Goal: Information Seeking & Learning: Learn about a topic

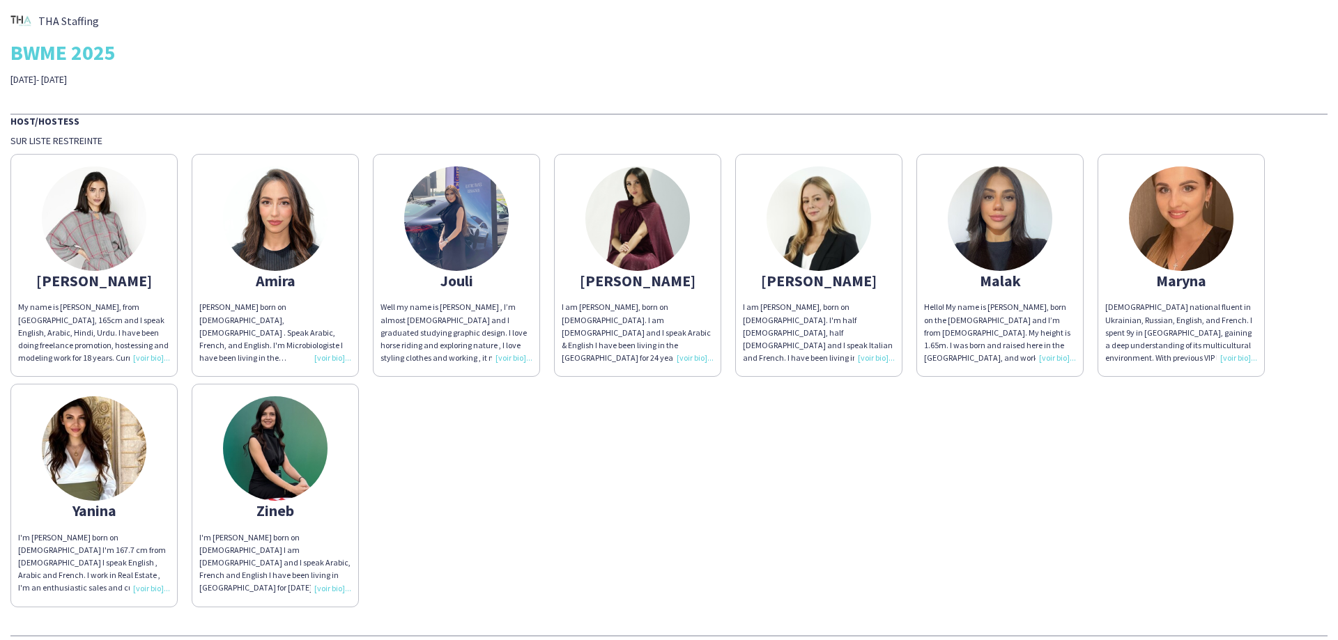
click at [752, 461] on div "[PERSON_NAME] My name is [PERSON_NAME], from [GEOGRAPHIC_DATA], 165cm and I spe…" at bounding box center [668, 377] width 1317 height 460
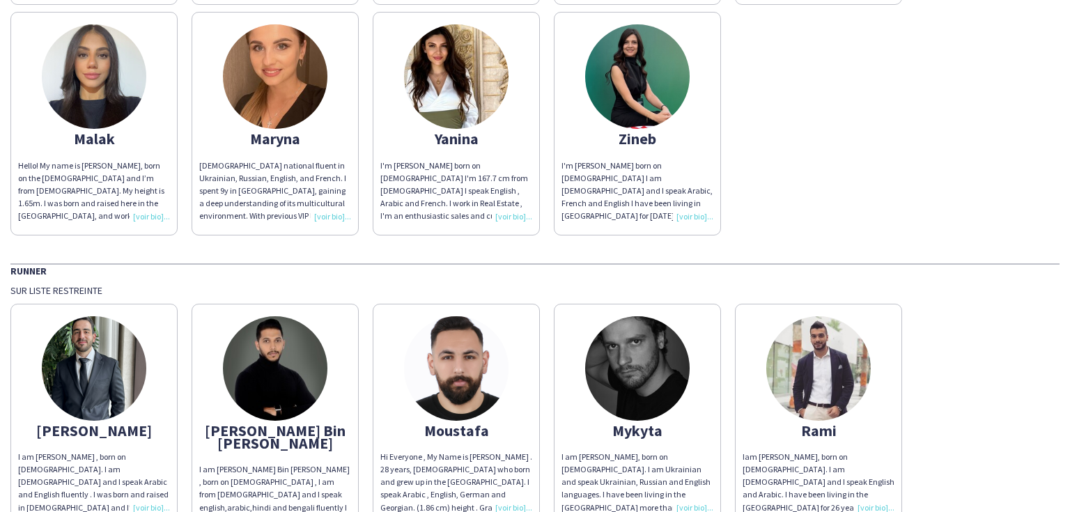
scroll to position [447, 0]
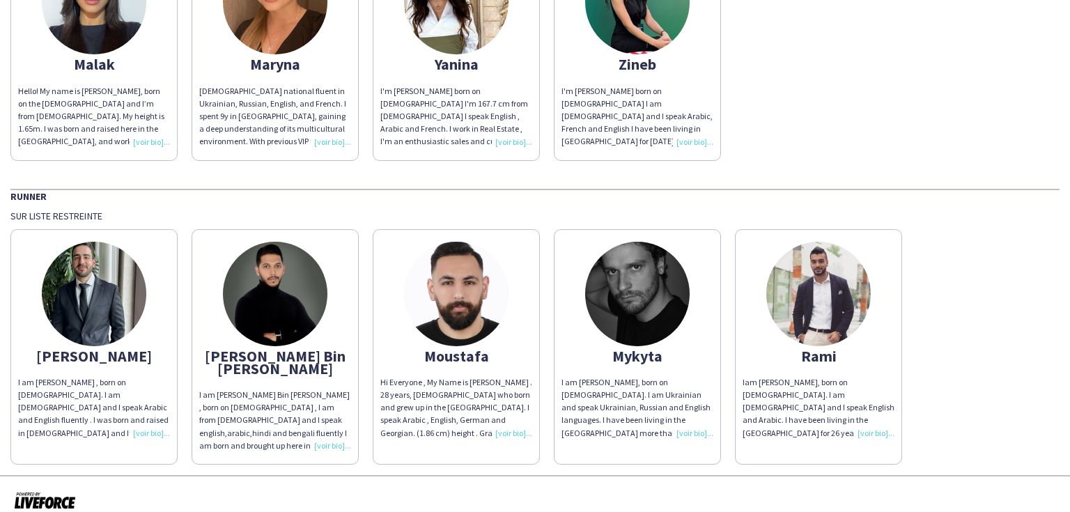
click at [619, 337] on img at bounding box center [637, 294] width 105 height 105
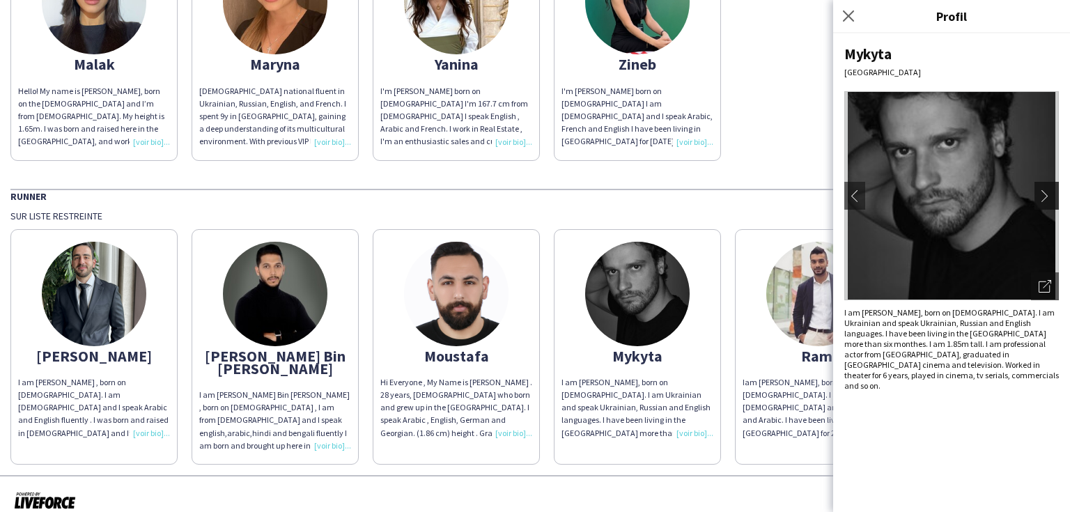
click at [1039, 192] on app-icon "chevron-right" at bounding box center [1049, 196] width 20 height 13
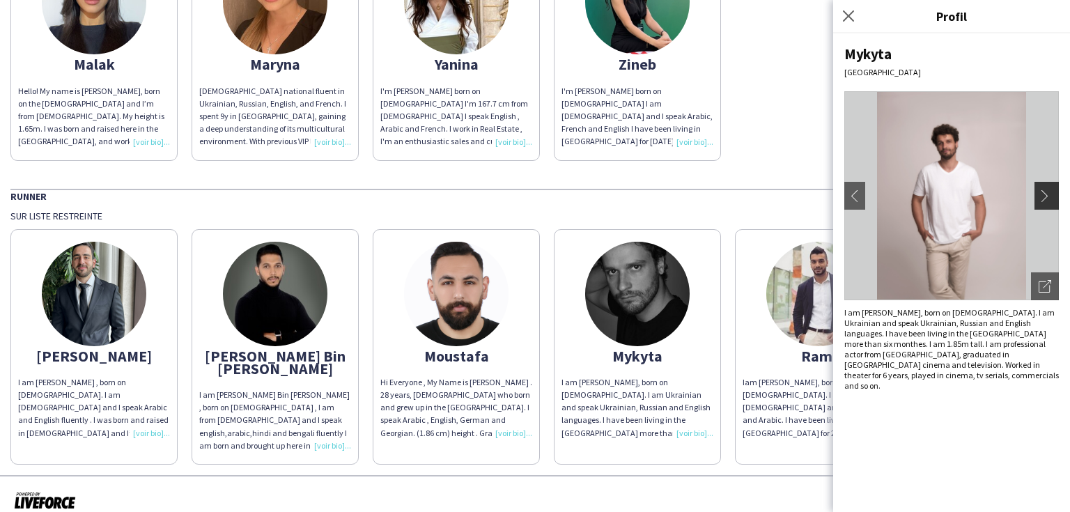
click at [1039, 192] on app-icon "chevron-right" at bounding box center [1049, 196] width 20 height 13
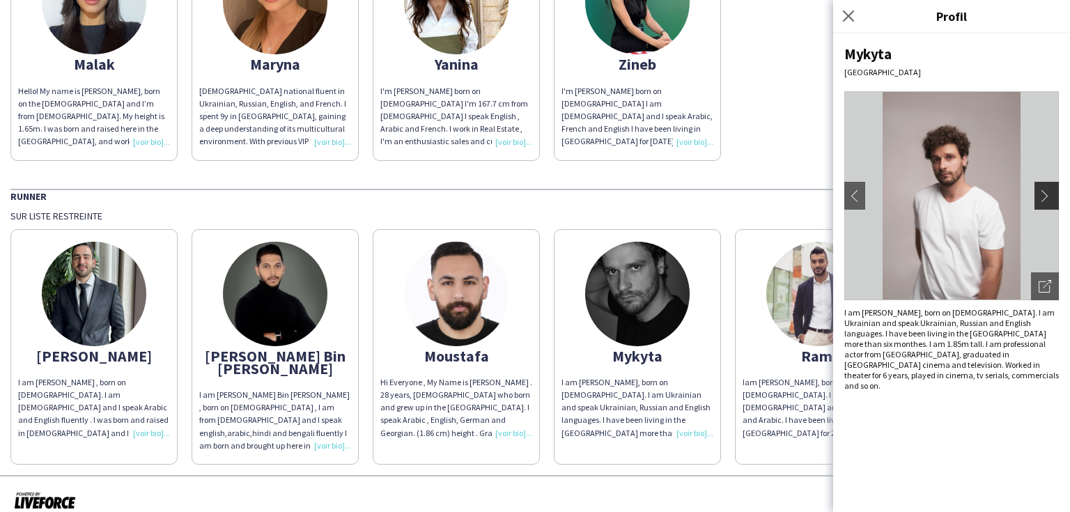
click at [1039, 192] on app-icon "chevron-right" at bounding box center [1049, 196] width 20 height 13
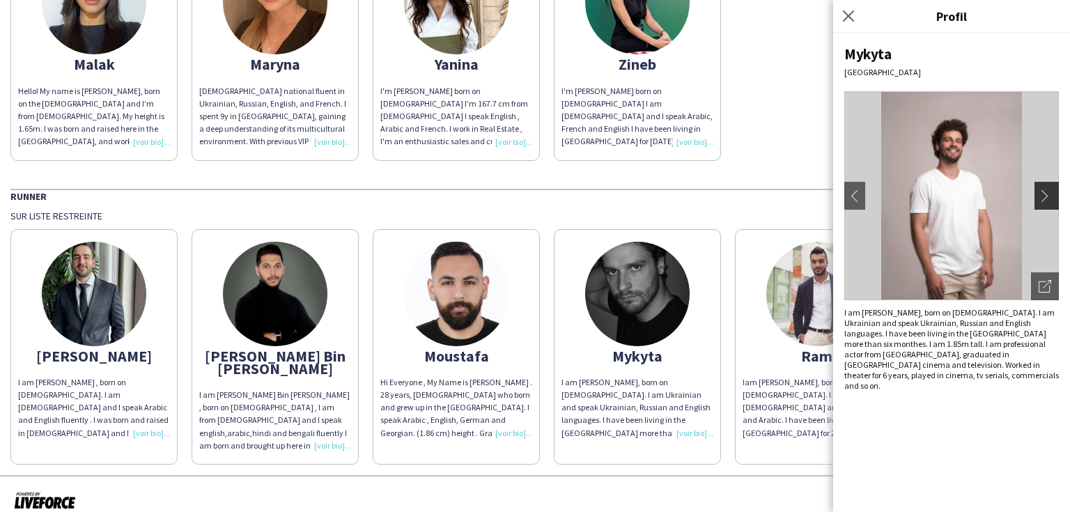
click at [1039, 192] on app-icon "chevron-right" at bounding box center [1049, 196] width 20 height 13
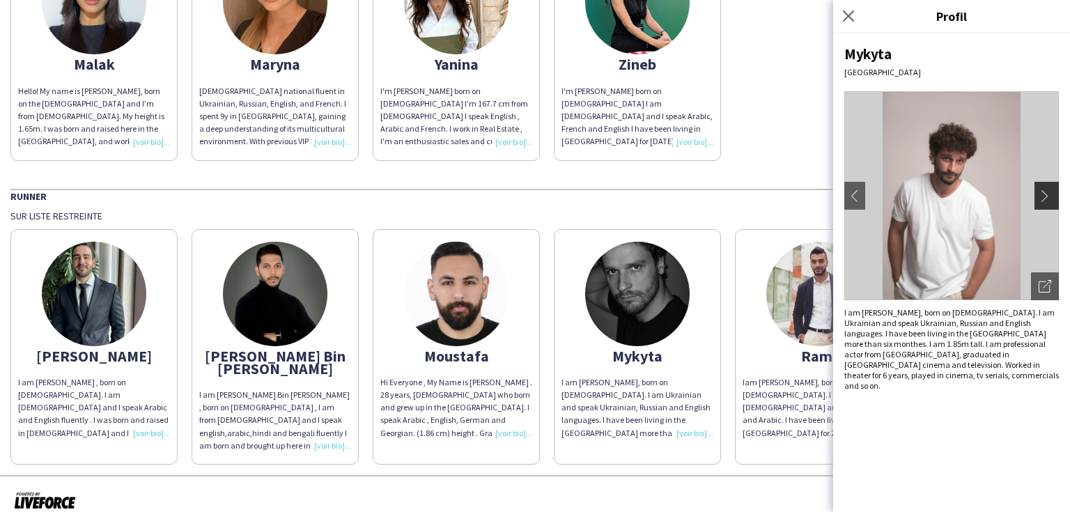
click at [1039, 192] on app-icon "chevron-right" at bounding box center [1049, 196] width 20 height 13
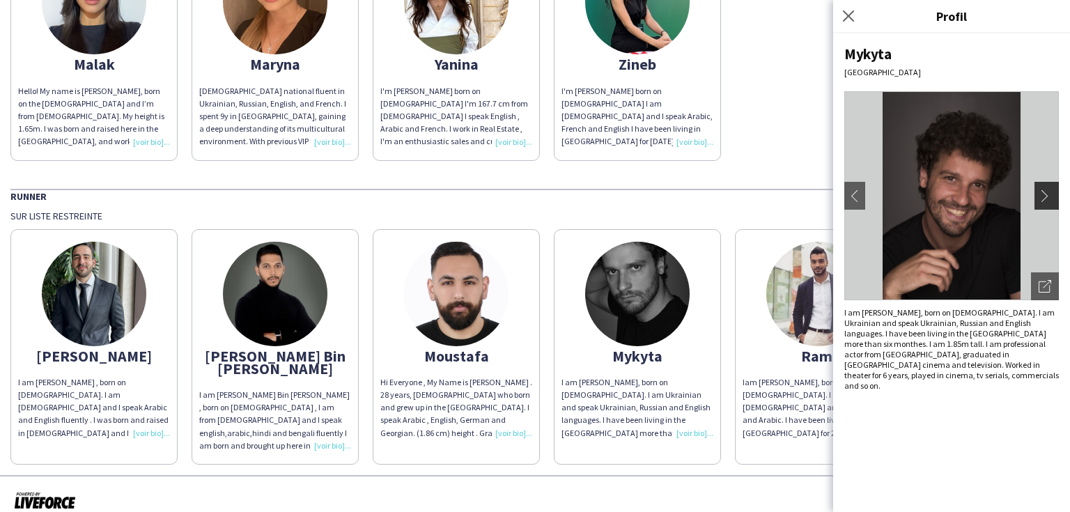
click at [1039, 192] on app-icon "chevron-right" at bounding box center [1049, 196] width 20 height 13
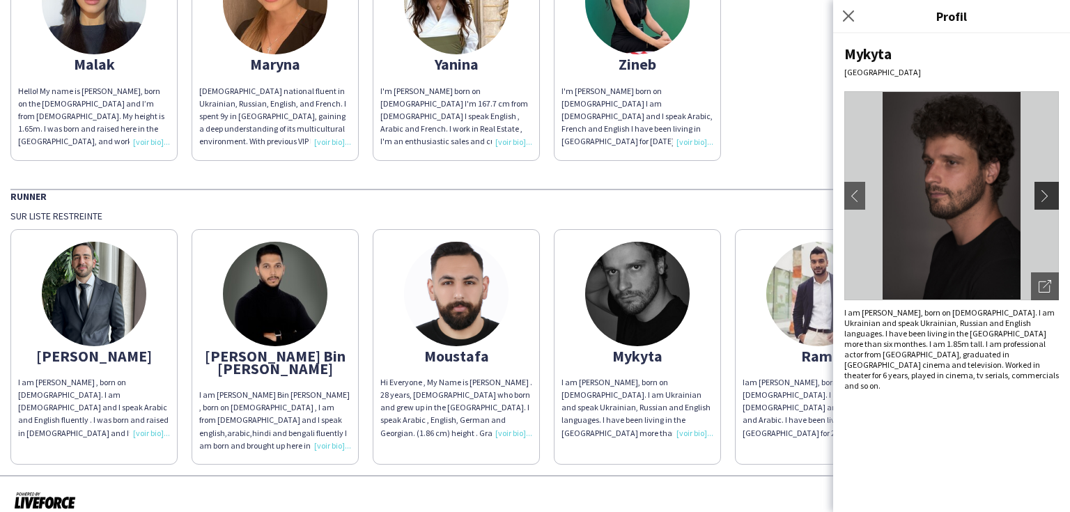
click at [1039, 192] on app-icon "chevron-right" at bounding box center [1049, 196] width 20 height 13
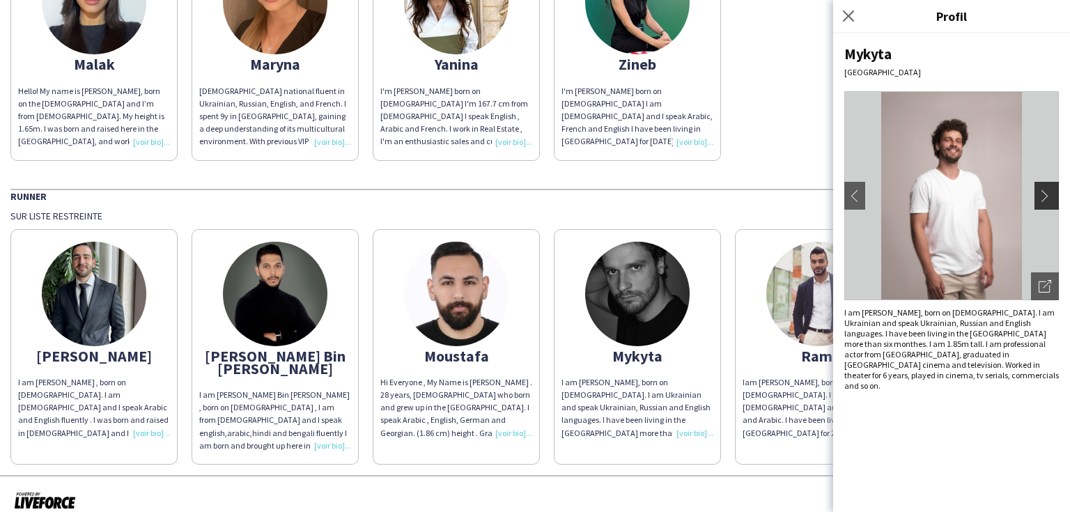
click at [1039, 192] on app-icon "chevron-right" at bounding box center [1049, 196] width 20 height 13
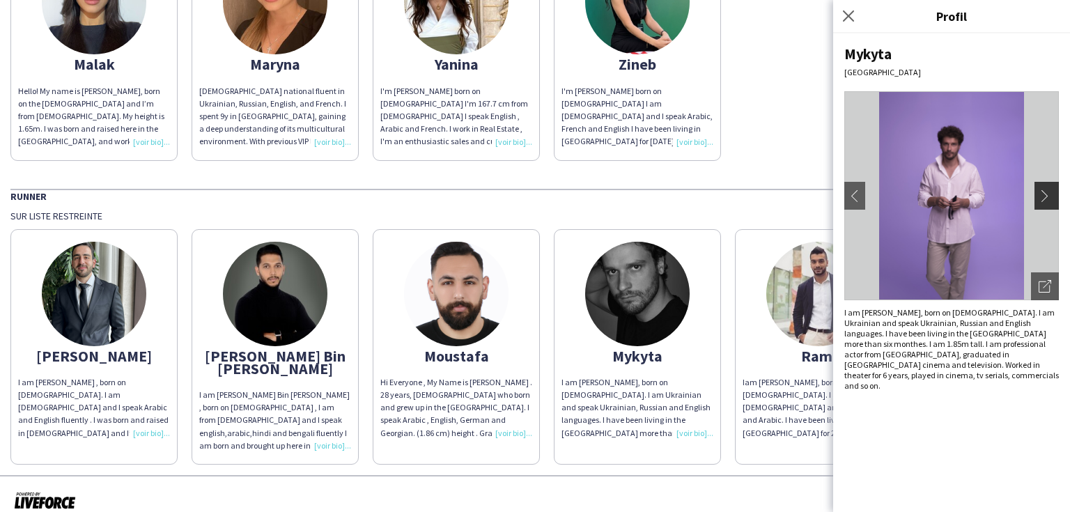
click at [1039, 192] on app-icon "chevron-right" at bounding box center [1049, 196] width 20 height 13
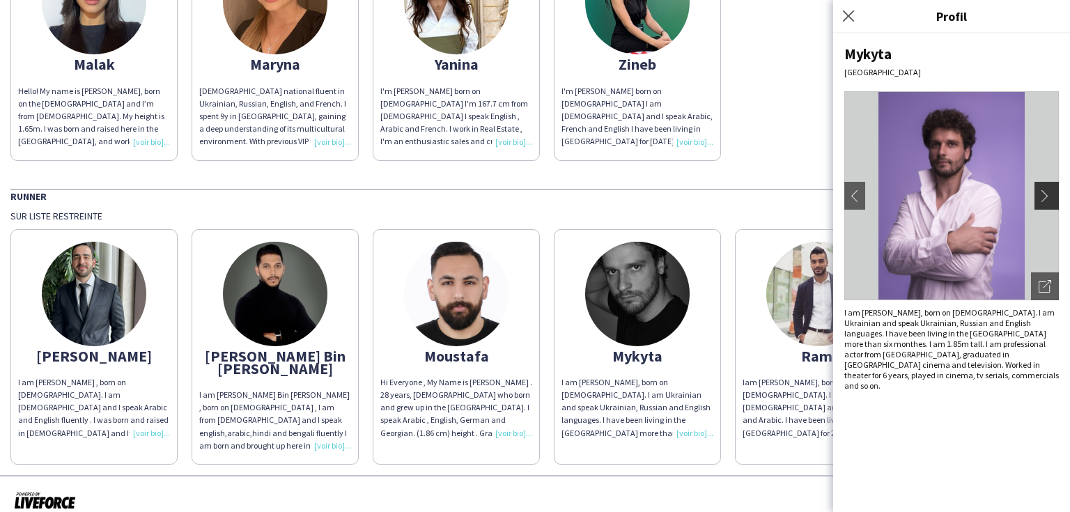
click at [1039, 192] on app-icon "chevron-right" at bounding box center [1049, 196] width 20 height 13
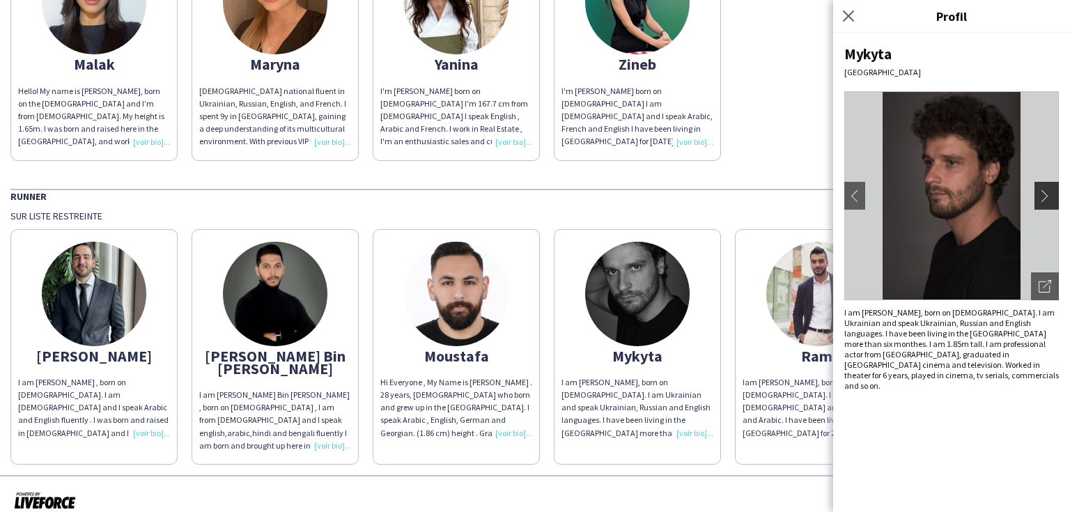
click at [1039, 192] on app-icon "chevron-right" at bounding box center [1049, 196] width 20 height 13
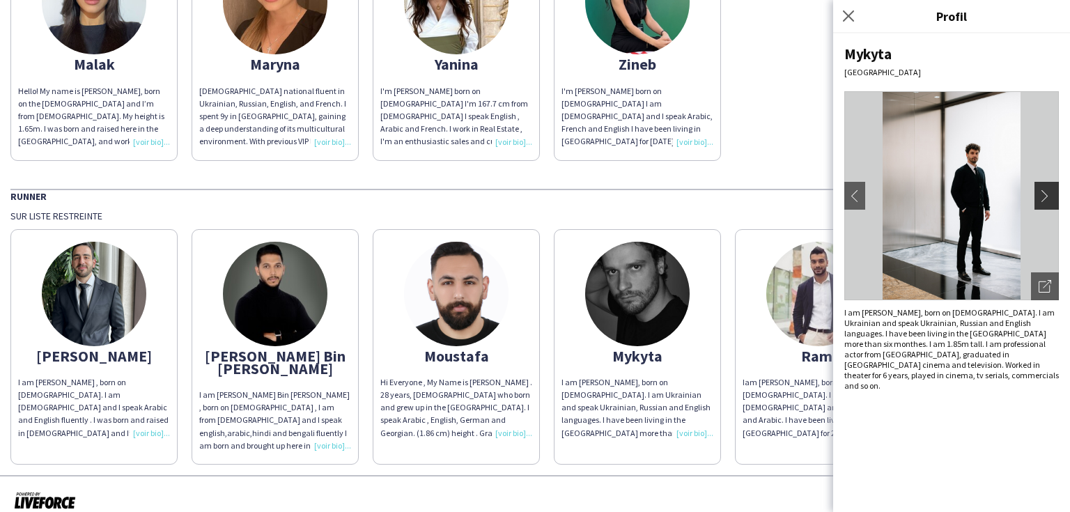
click at [1039, 192] on app-icon "chevron-right" at bounding box center [1049, 196] width 20 height 13
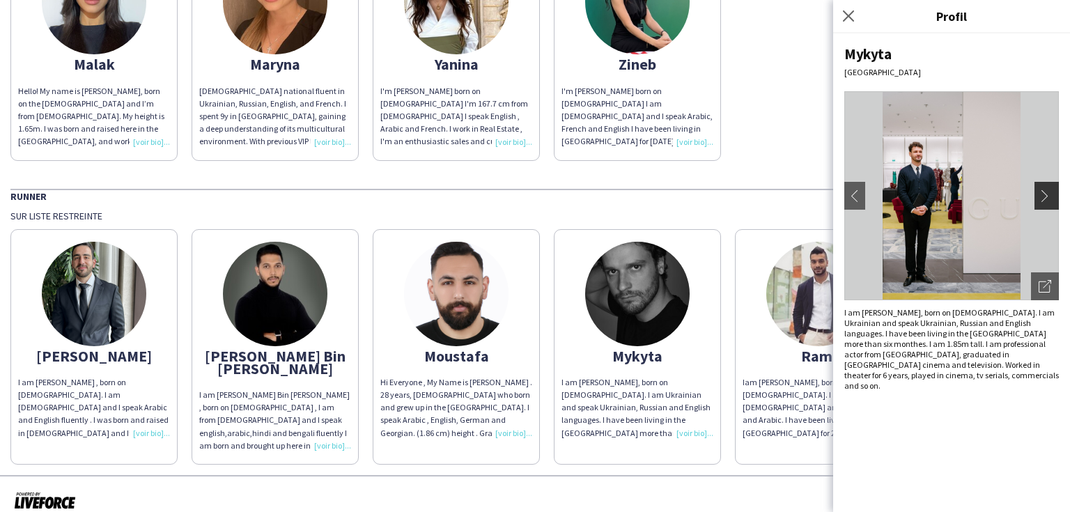
click at [1039, 192] on app-icon "chevron-right" at bounding box center [1049, 196] width 20 height 13
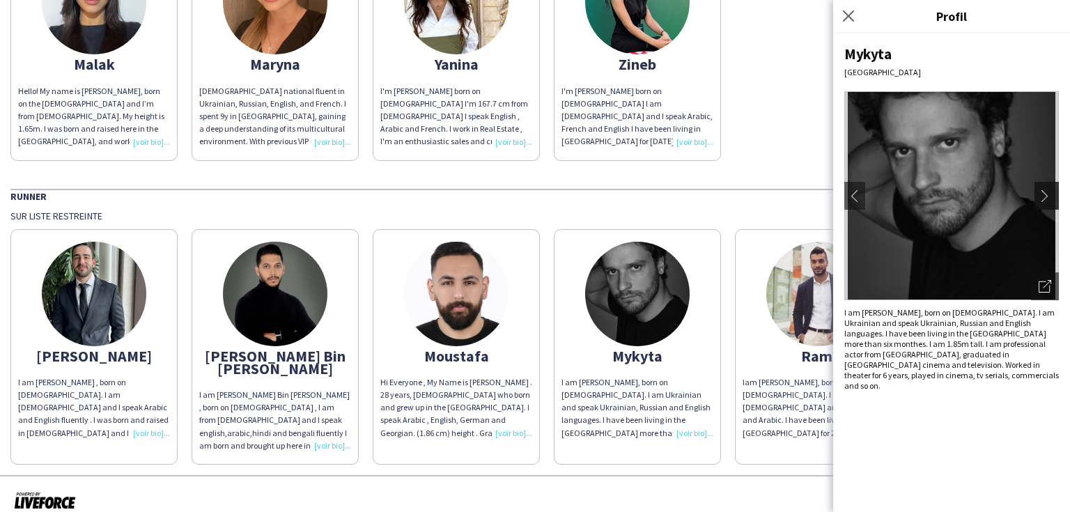
click at [1039, 192] on app-icon "chevron-right" at bounding box center [1049, 196] width 20 height 13
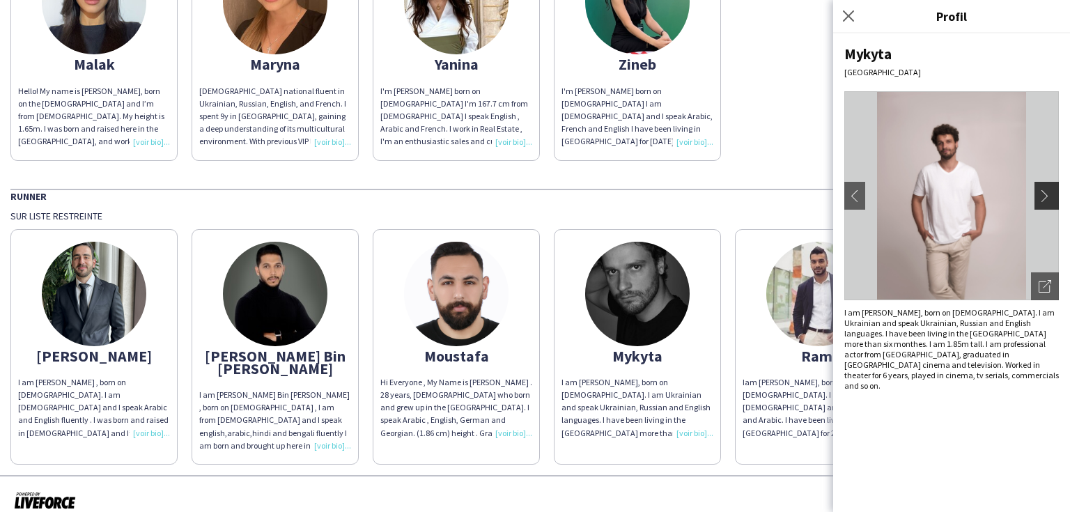
click at [1042, 197] on app-icon "chevron-right" at bounding box center [1049, 196] width 20 height 13
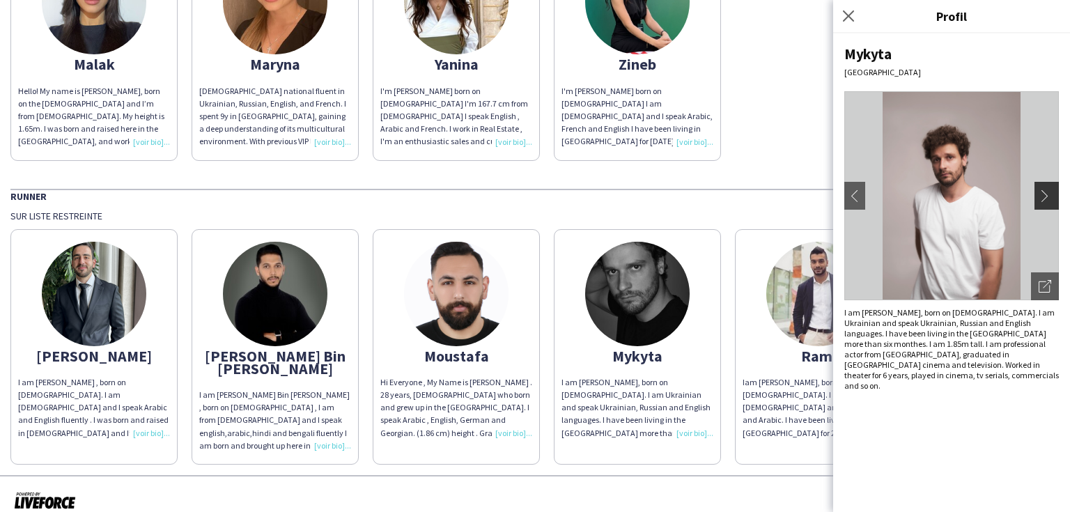
click at [1042, 197] on app-icon "chevron-right" at bounding box center [1049, 196] width 20 height 13
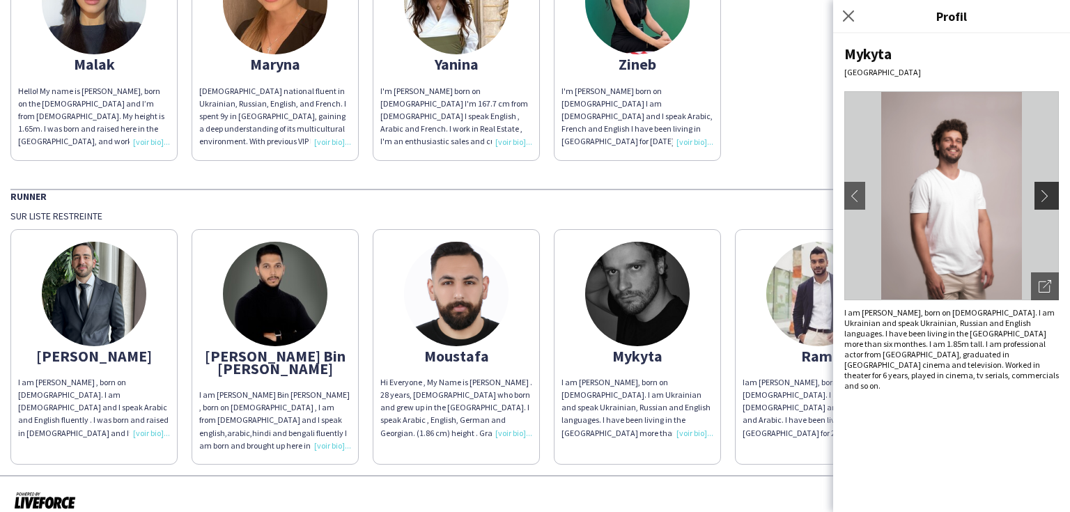
click at [1042, 197] on app-icon "chevron-right" at bounding box center [1049, 196] width 20 height 13
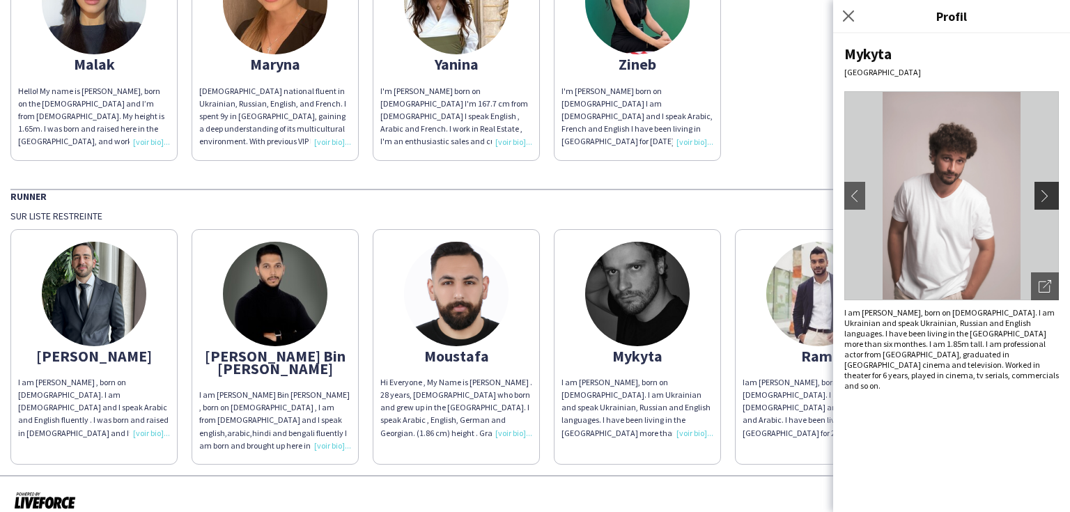
click at [1042, 197] on app-icon "chevron-right" at bounding box center [1049, 196] width 20 height 13
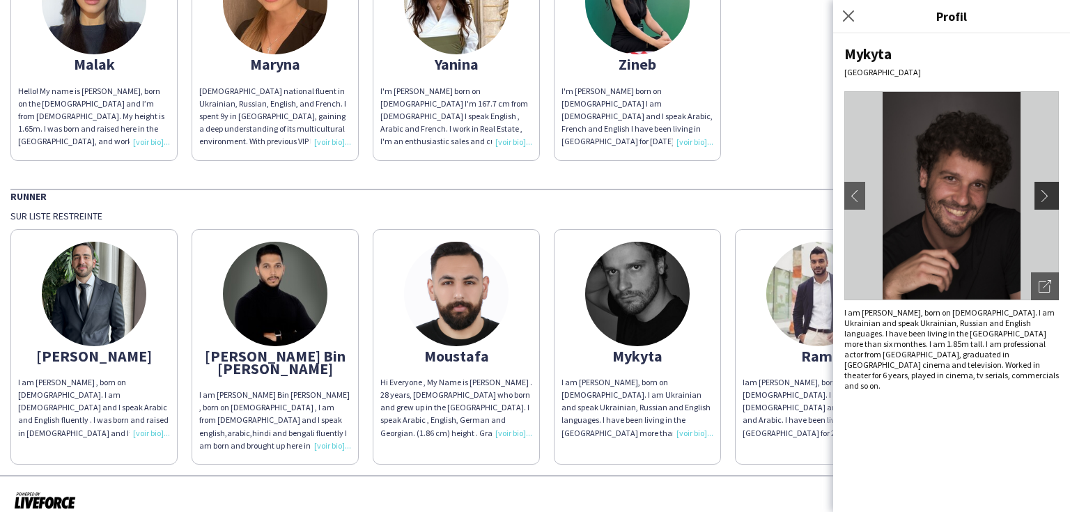
click at [1042, 197] on app-icon "chevron-right" at bounding box center [1049, 196] width 20 height 13
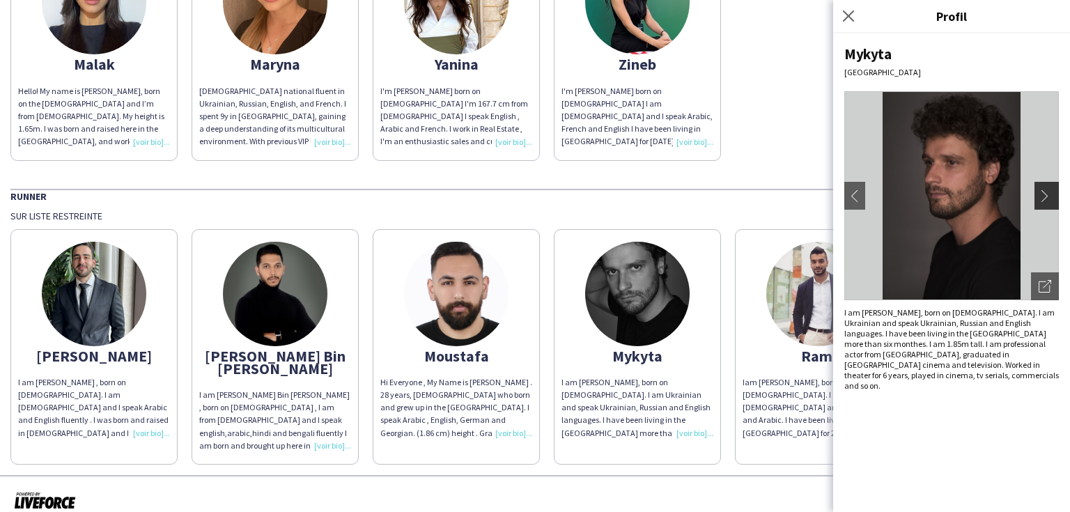
click at [1042, 197] on app-icon "chevron-right" at bounding box center [1049, 196] width 20 height 13
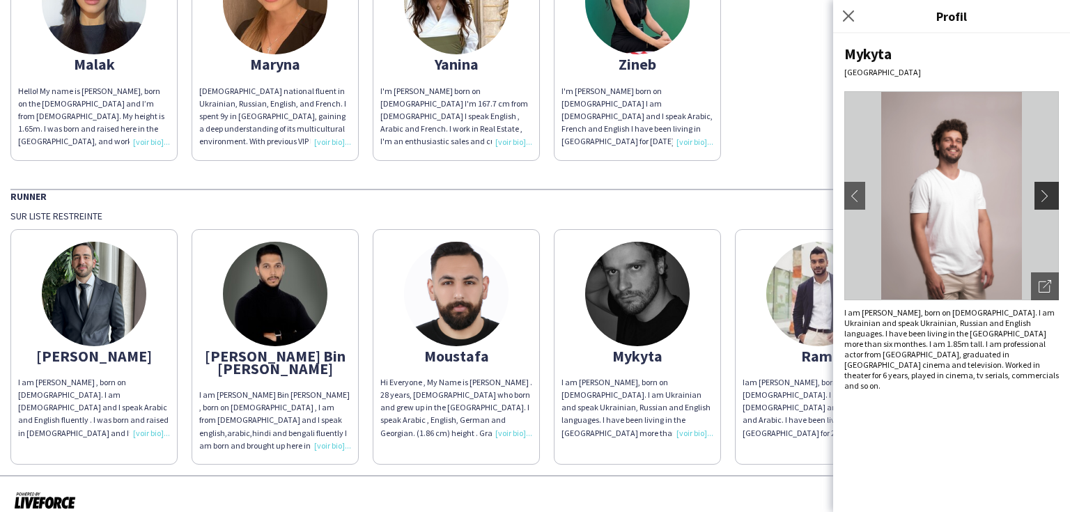
click at [1042, 197] on app-icon "chevron-right" at bounding box center [1049, 196] width 20 height 13
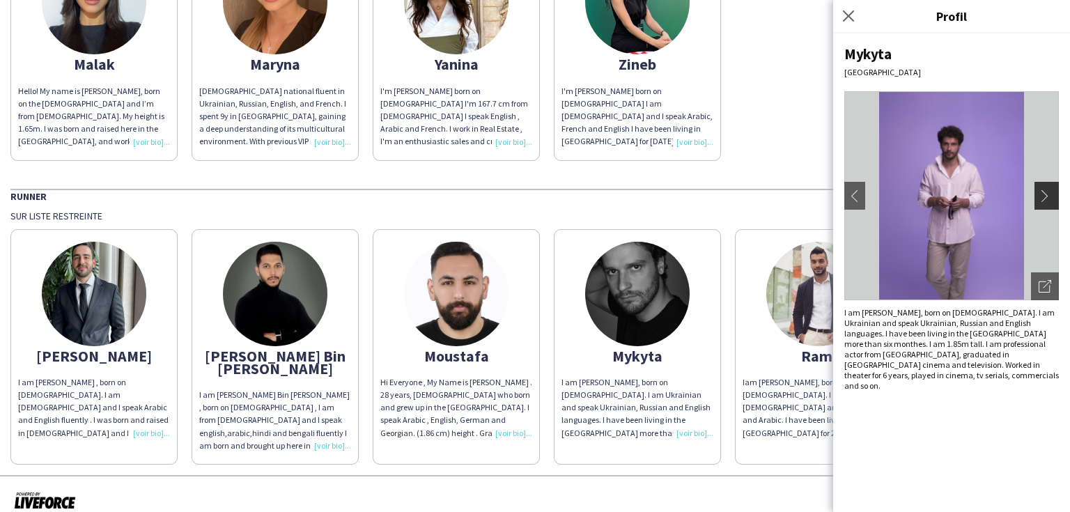
click at [1042, 197] on app-icon "chevron-right" at bounding box center [1049, 196] width 20 height 13
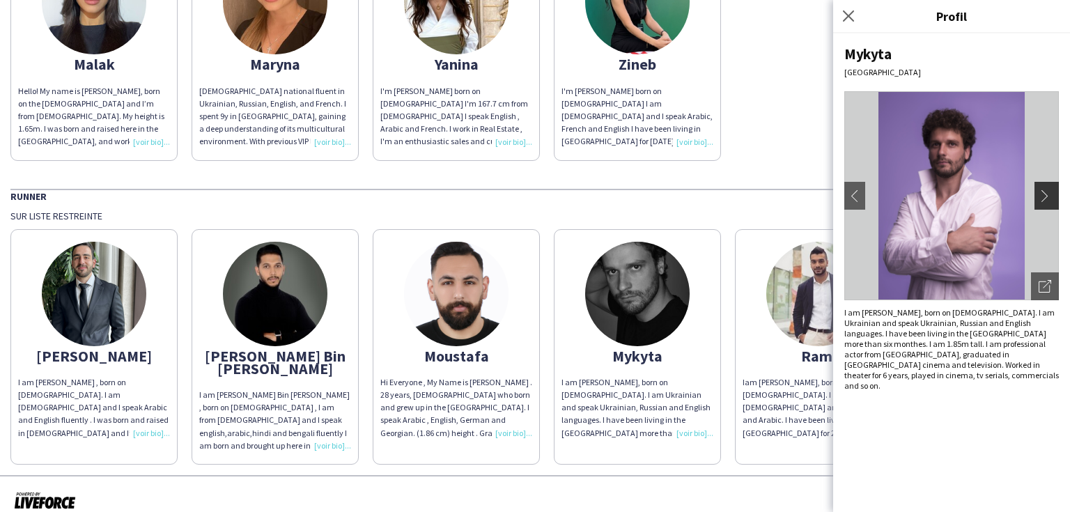
click at [1042, 197] on app-icon "chevron-right" at bounding box center [1049, 196] width 20 height 13
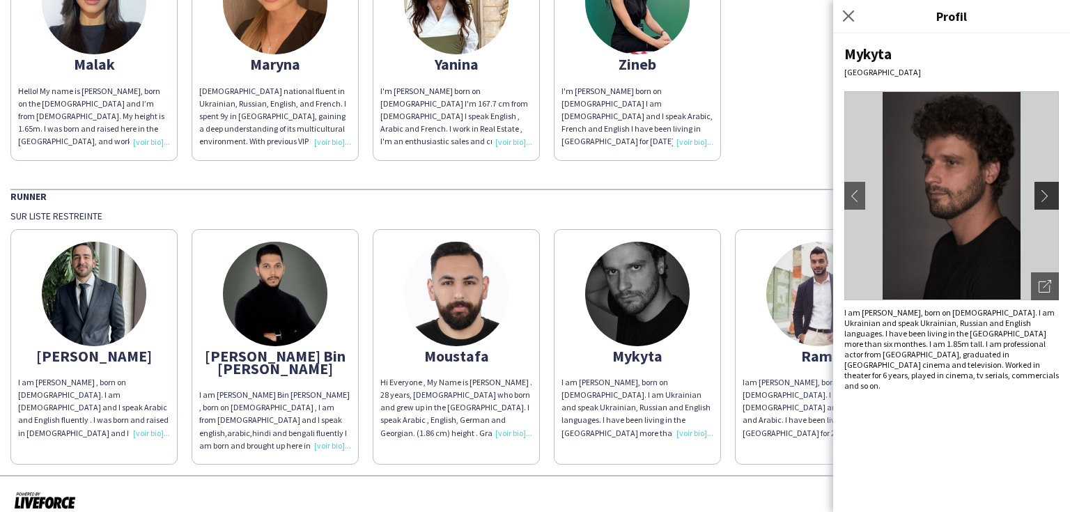
click at [1042, 197] on app-icon "chevron-right" at bounding box center [1049, 196] width 20 height 13
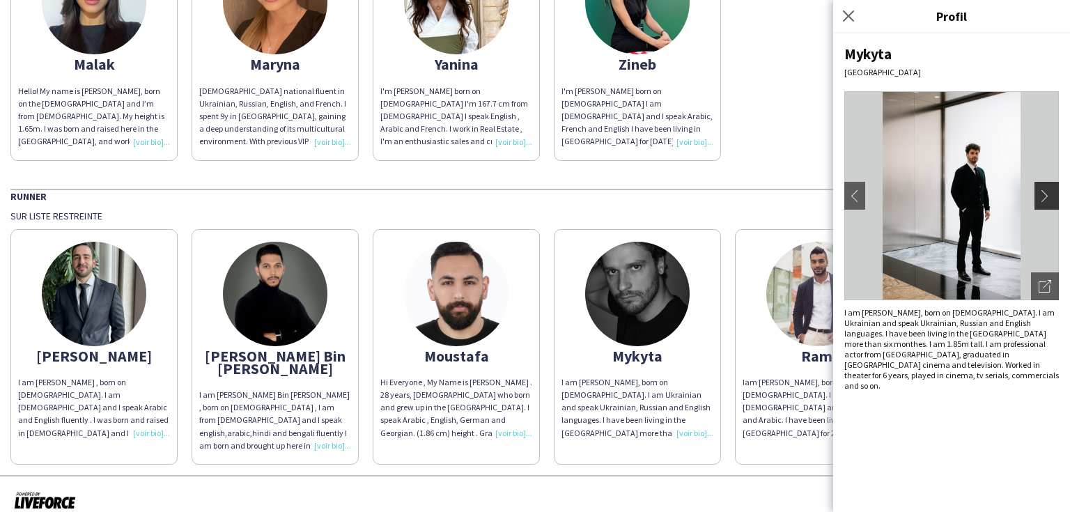
click at [1048, 194] on app-icon "chevron-right" at bounding box center [1049, 196] width 20 height 13
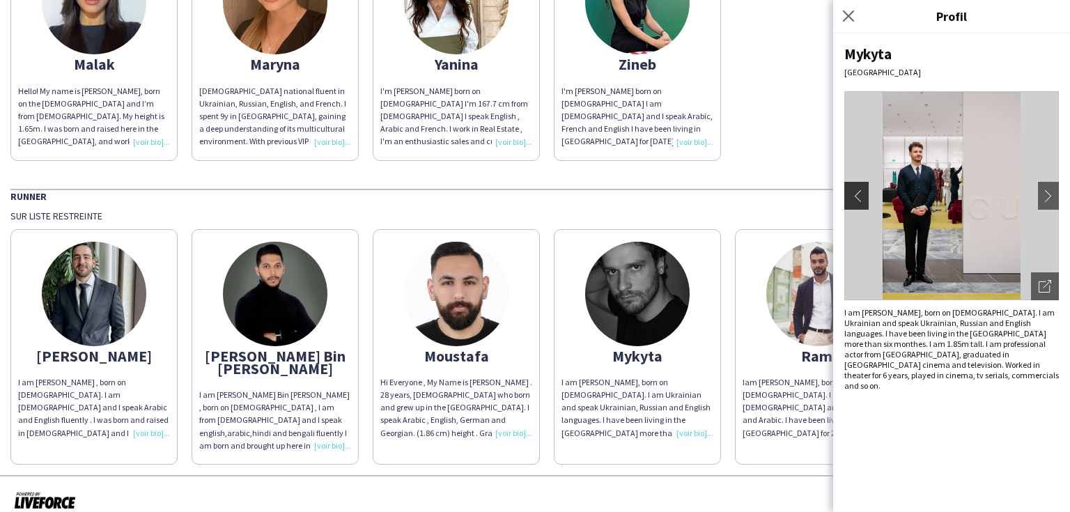
click at [861, 193] on app-icon "chevron-left" at bounding box center [855, 196] width 20 height 13
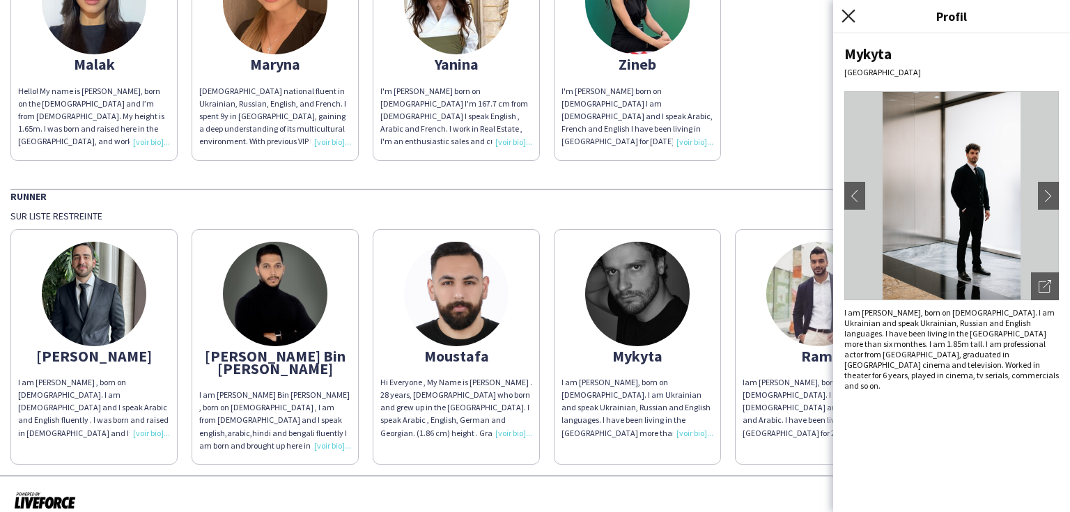
click at [849, 16] on icon at bounding box center [848, 15] width 13 height 13
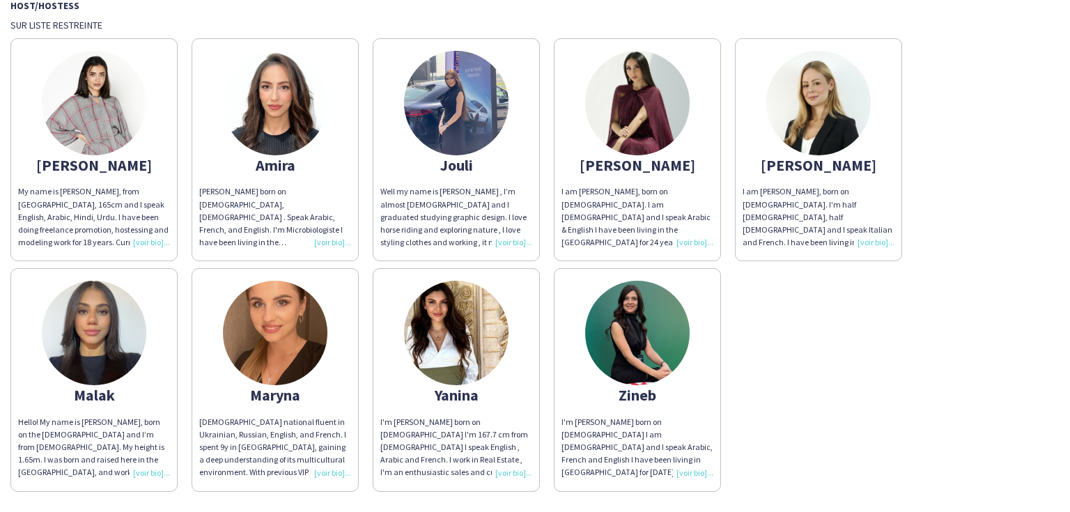
scroll to position [111, 0]
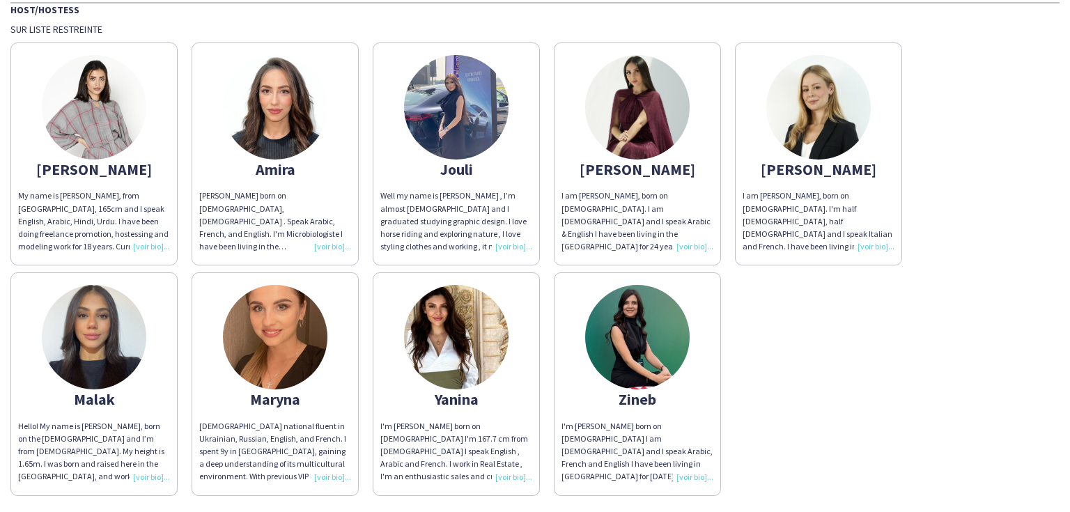
click at [290, 420] on div "[DEMOGRAPHIC_DATA] national fluent in Ukrainian, Russian, English, and French. …" at bounding box center [275, 451] width 152 height 63
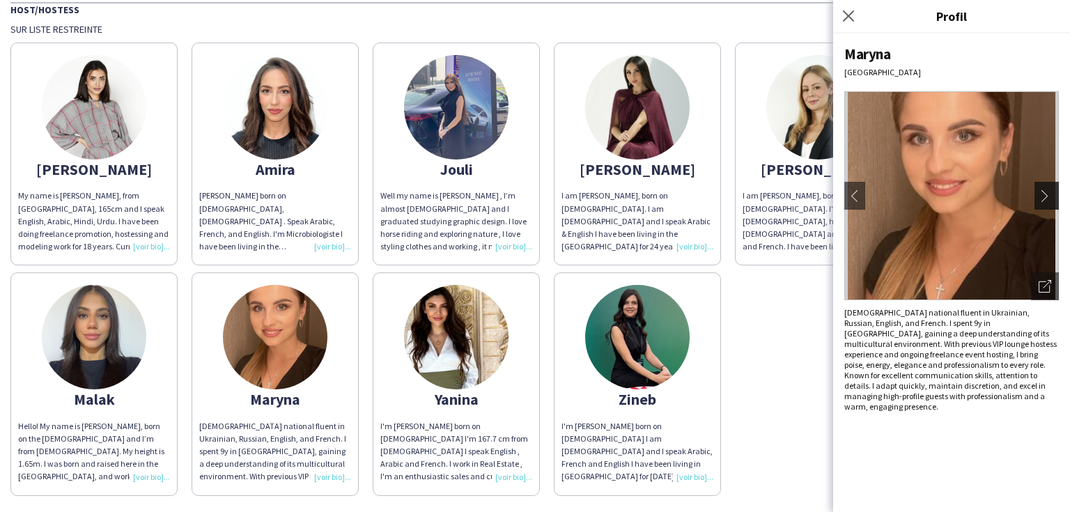
click at [1045, 195] on app-icon "chevron-right" at bounding box center [1049, 196] width 20 height 13
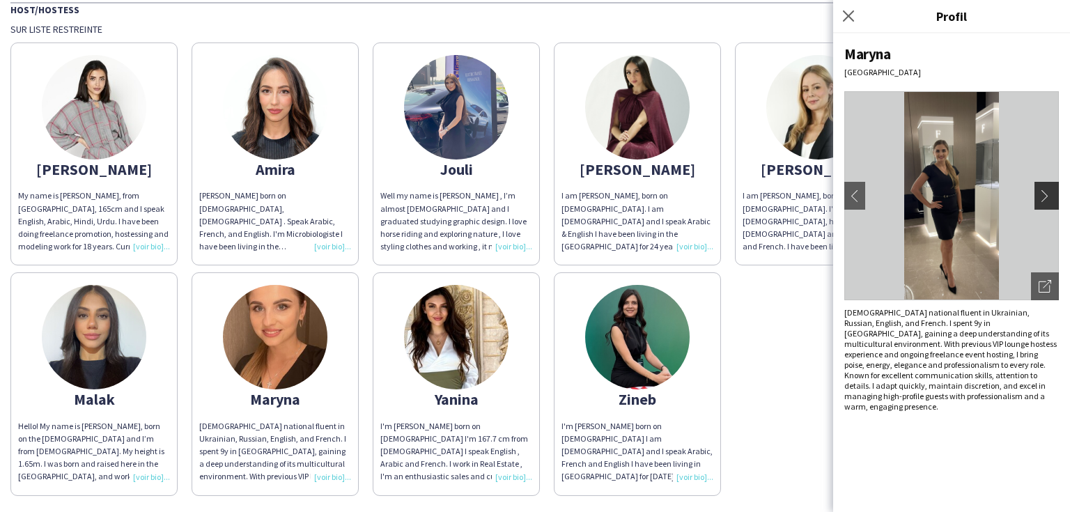
click at [1045, 195] on app-icon "chevron-right" at bounding box center [1049, 196] width 20 height 13
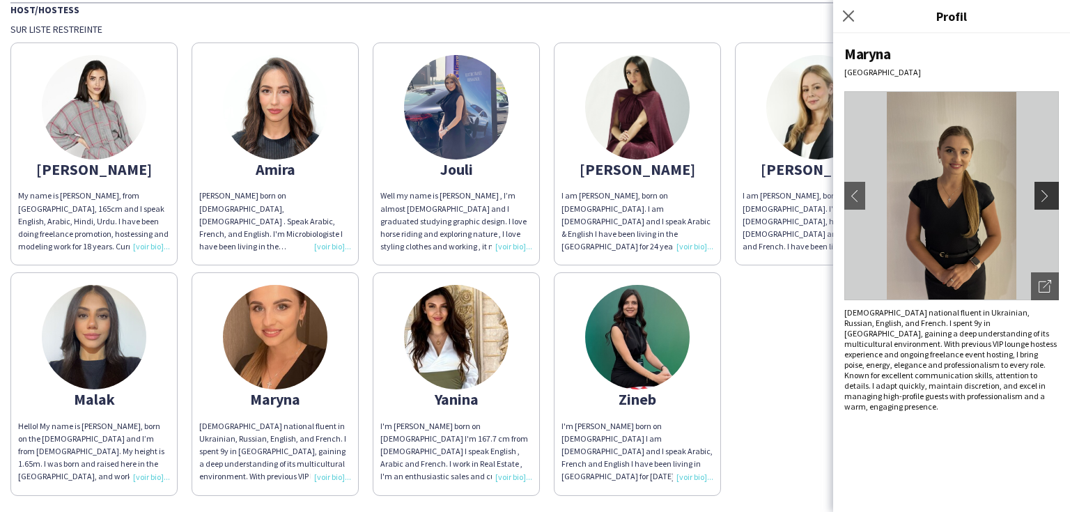
click at [1045, 195] on app-icon "chevron-right" at bounding box center [1049, 196] width 20 height 13
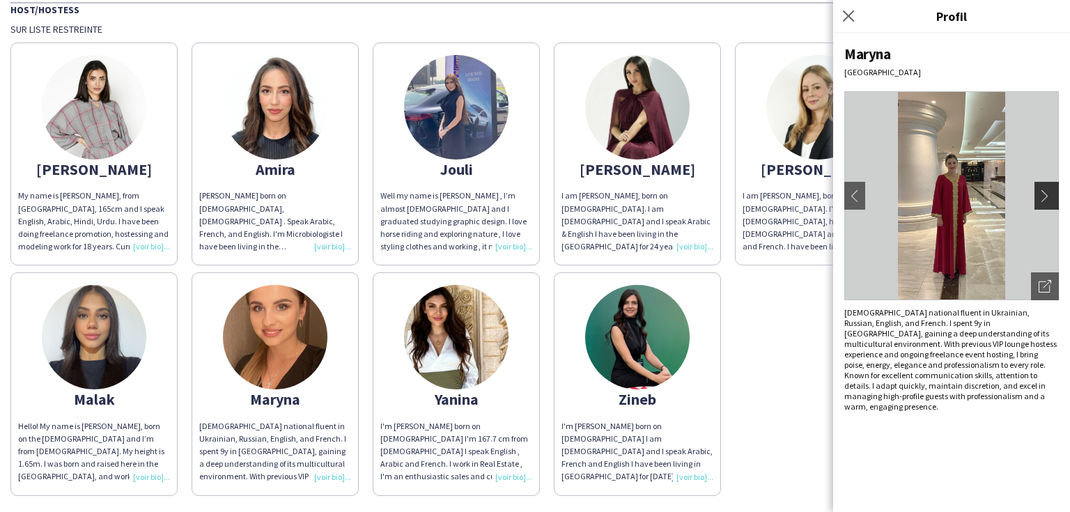
click at [1045, 195] on app-icon "chevron-right" at bounding box center [1049, 196] width 20 height 13
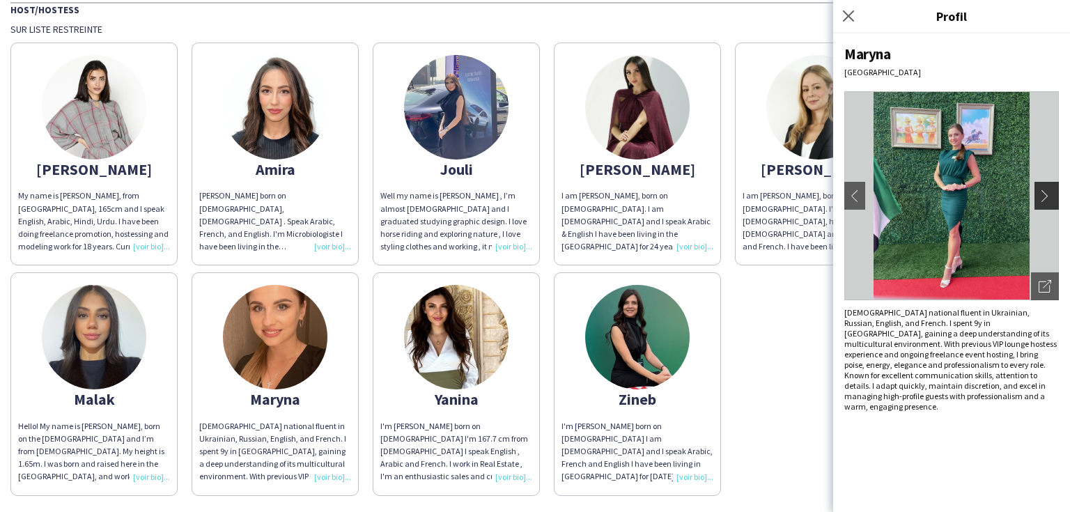
click at [1045, 195] on app-icon "chevron-right" at bounding box center [1049, 196] width 20 height 13
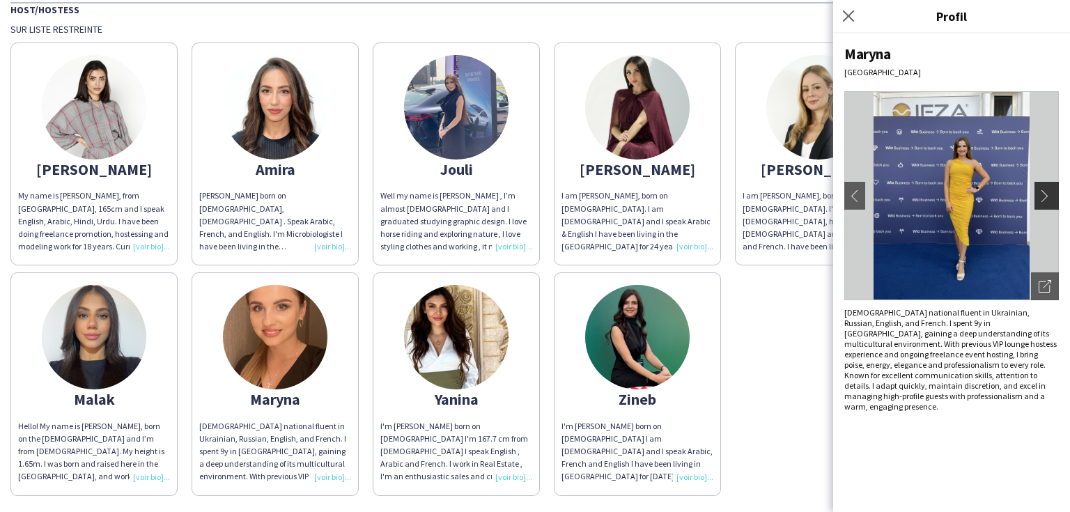
click at [1045, 195] on app-icon "chevron-right" at bounding box center [1049, 196] width 20 height 13
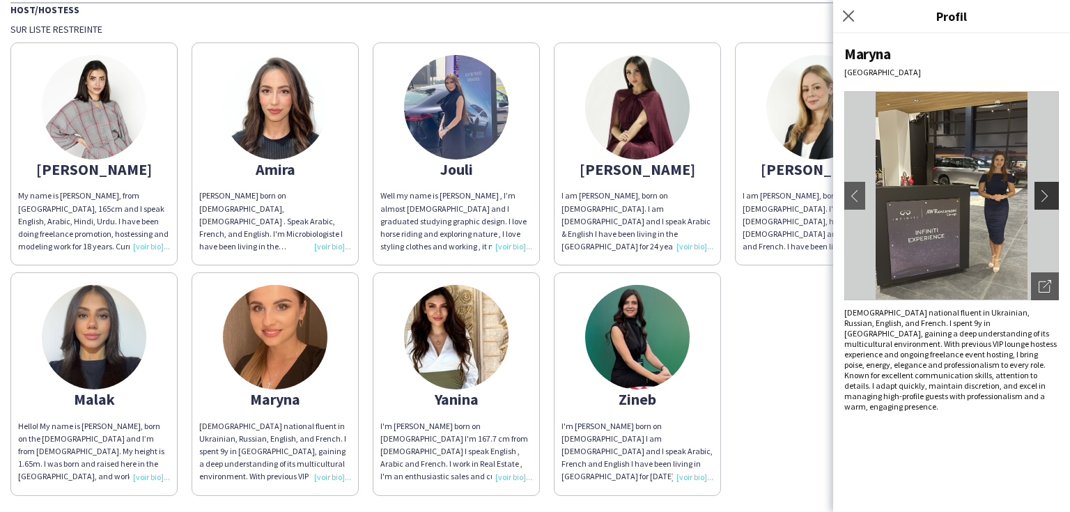
click at [1045, 195] on app-icon "chevron-right" at bounding box center [1049, 196] width 20 height 13
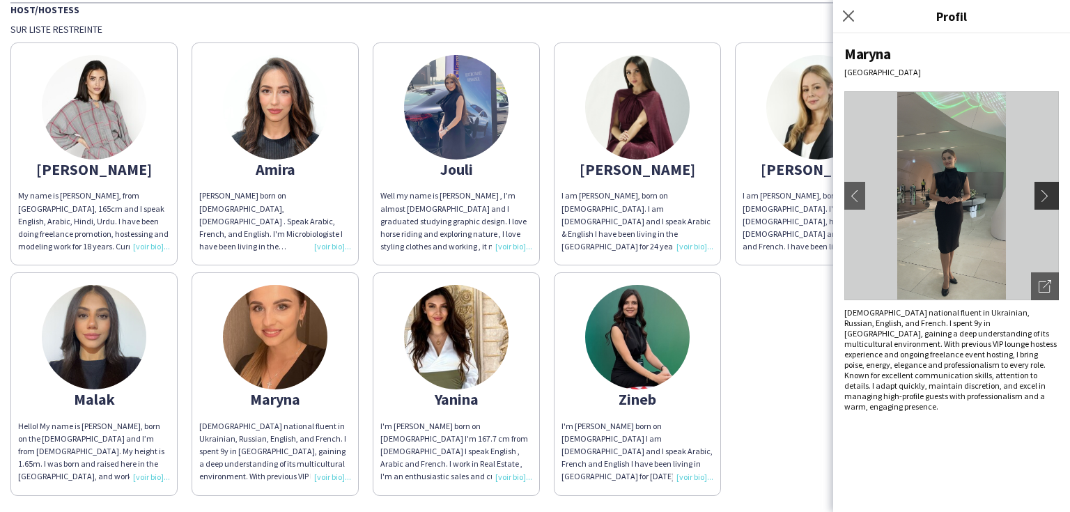
click at [1045, 195] on app-icon "chevron-right" at bounding box center [1049, 196] width 20 height 13
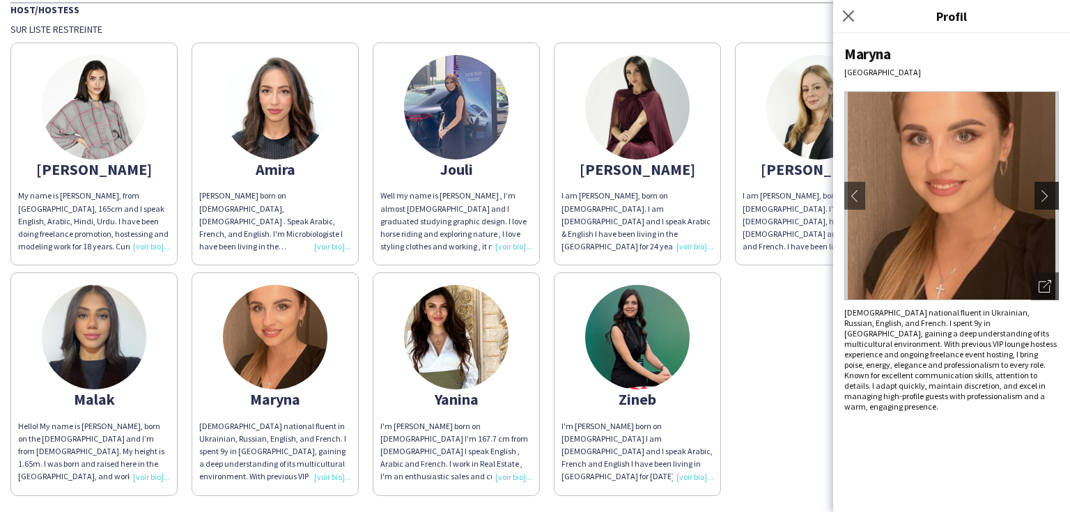
click at [1045, 195] on app-icon "chevron-right" at bounding box center [1049, 196] width 20 height 13
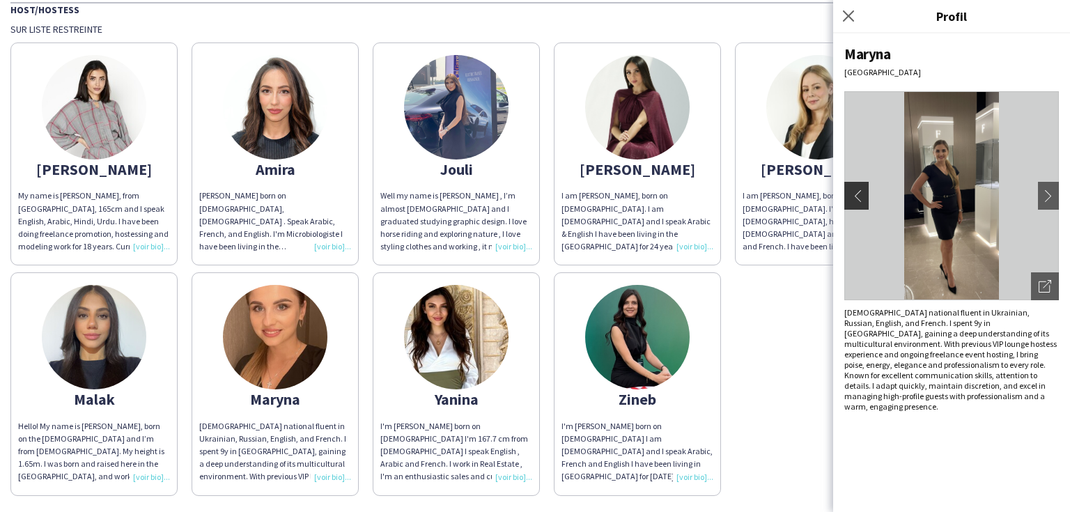
click at [863, 194] on app-icon "chevron-left" at bounding box center [855, 196] width 20 height 13
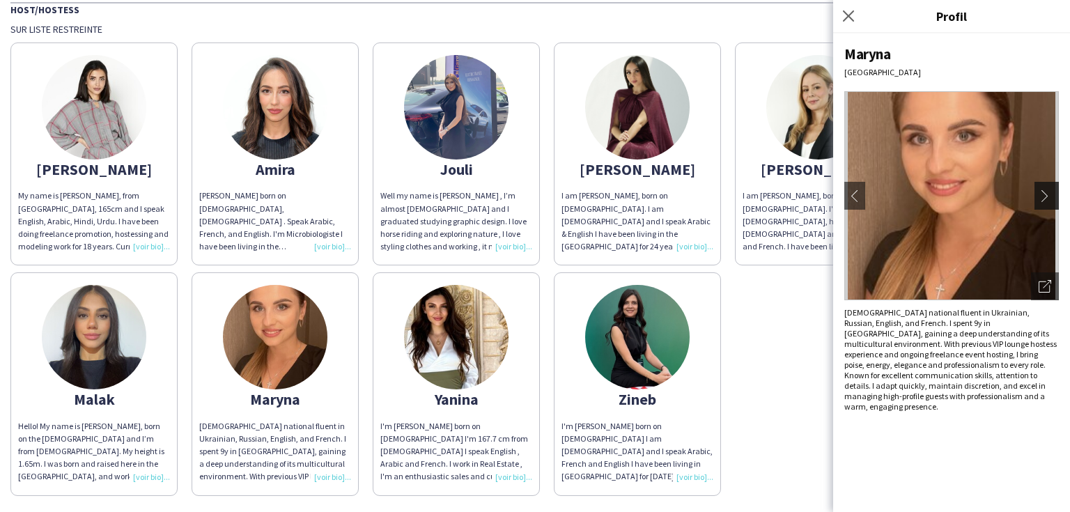
click at [1051, 193] on app-icon "chevron-right" at bounding box center [1049, 196] width 20 height 13
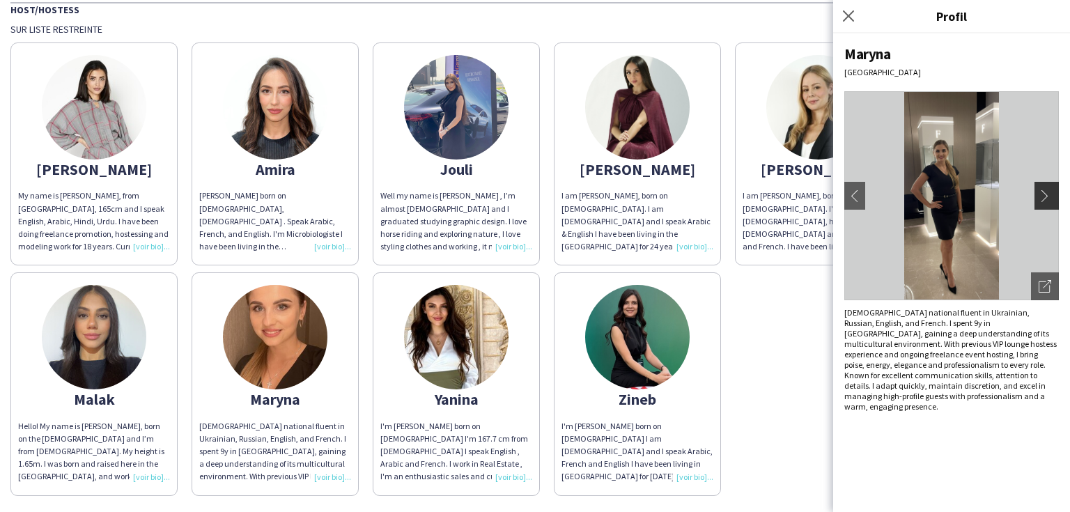
click at [1051, 193] on app-icon "chevron-right" at bounding box center [1049, 196] width 20 height 13
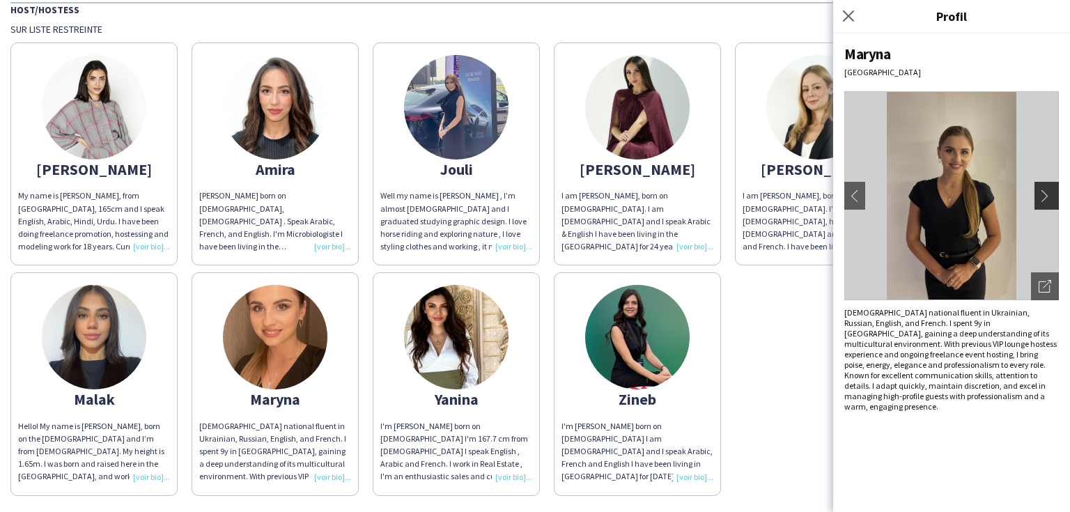
click at [1051, 193] on app-icon "chevron-right" at bounding box center [1049, 196] width 20 height 13
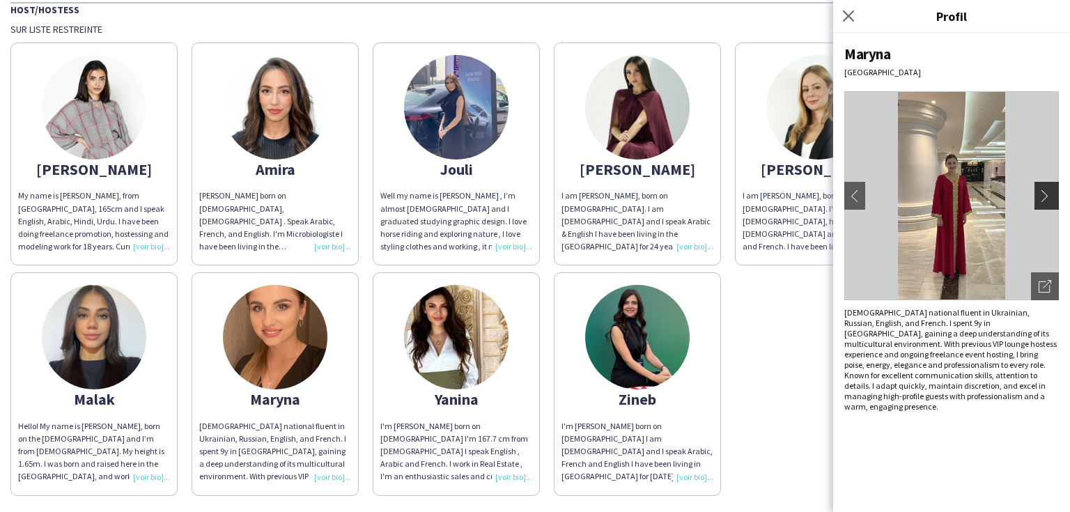
click at [1051, 193] on app-icon "chevron-right" at bounding box center [1049, 196] width 20 height 13
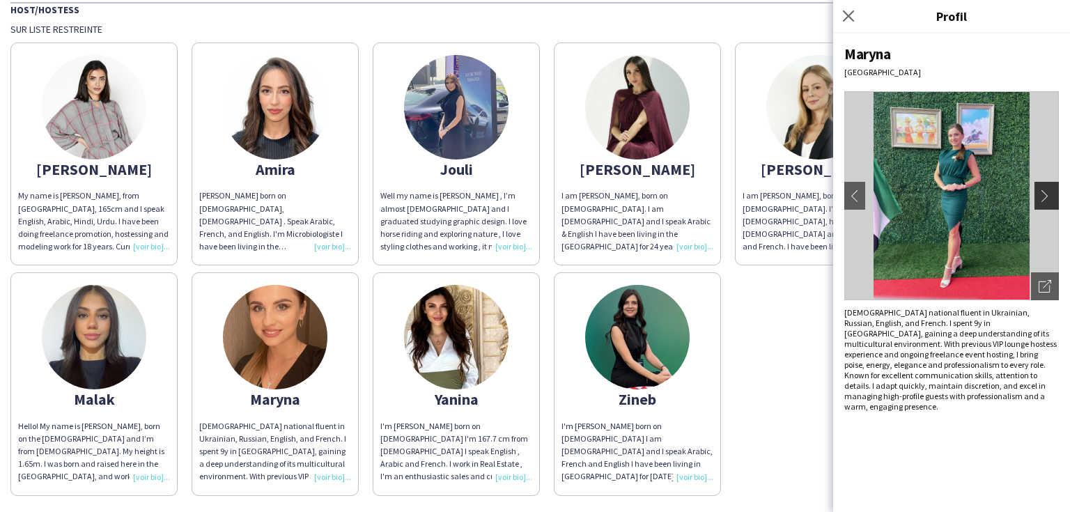
click at [1051, 193] on app-icon "chevron-right" at bounding box center [1049, 196] width 20 height 13
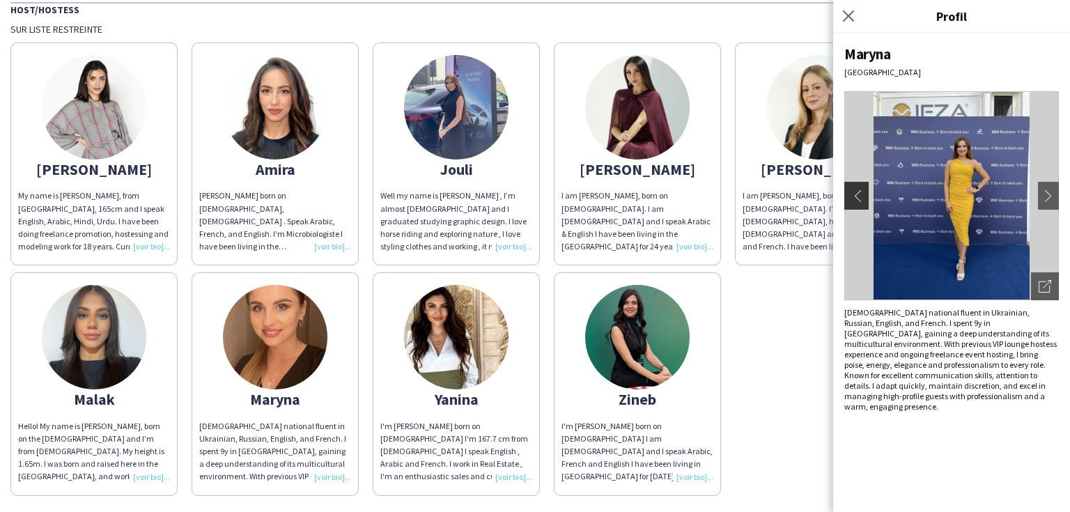
click at [852, 196] on app-icon "chevron-left" at bounding box center [855, 196] width 20 height 13
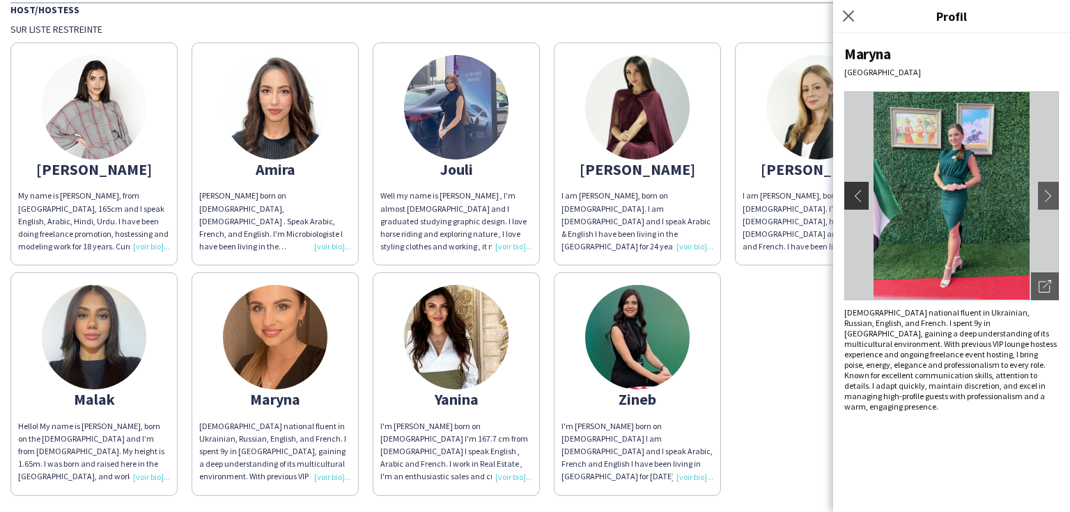
click at [852, 196] on app-icon "chevron-left" at bounding box center [855, 196] width 20 height 13
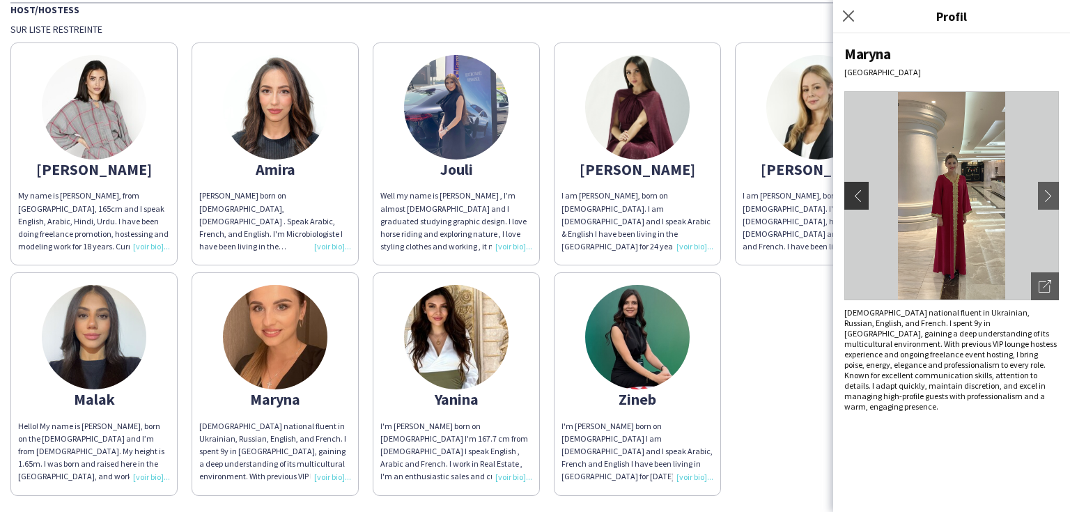
click at [852, 196] on app-icon "chevron-left" at bounding box center [855, 196] width 20 height 13
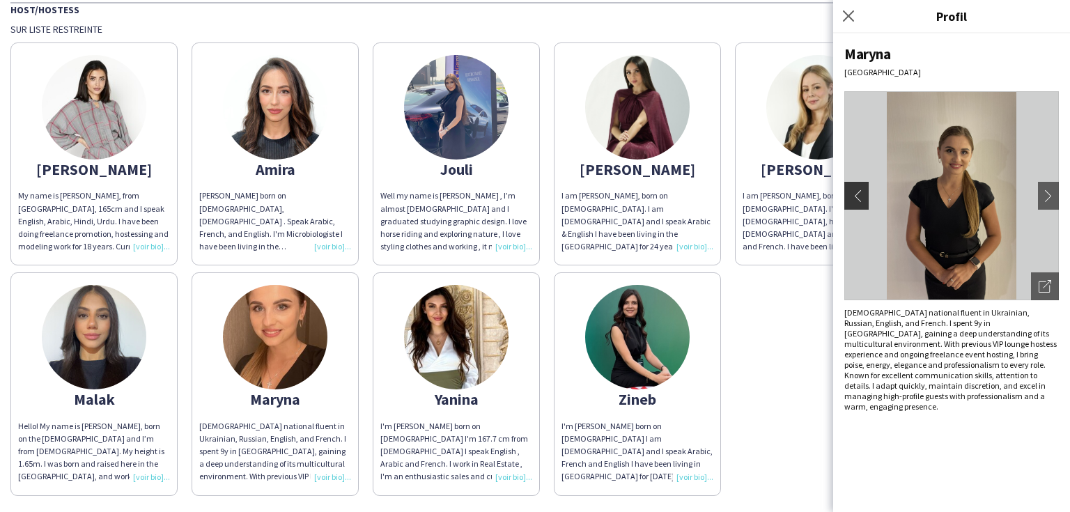
click at [852, 196] on app-icon "chevron-left" at bounding box center [855, 196] width 20 height 13
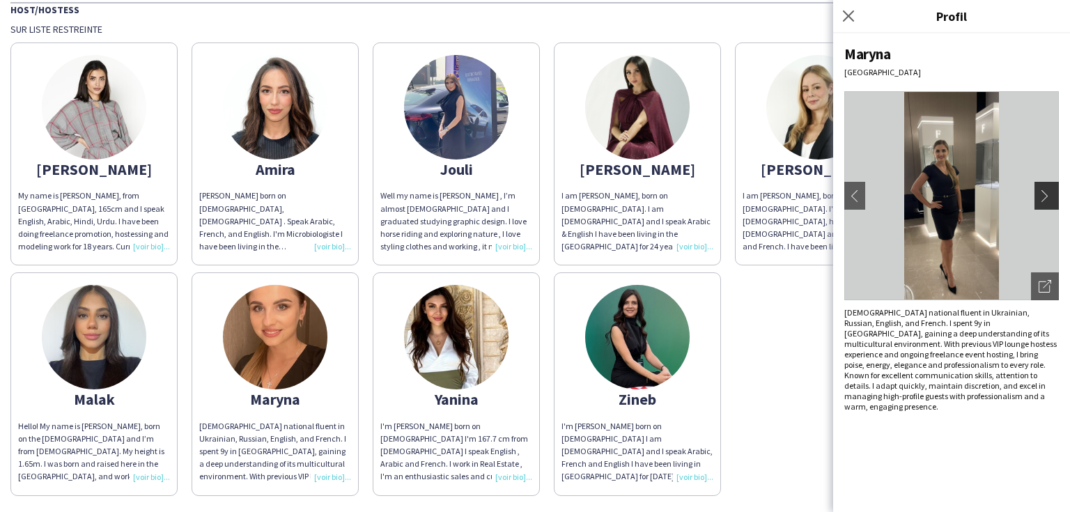
click at [1044, 198] on app-icon "chevron-right" at bounding box center [1049, 196] width 20 height 13
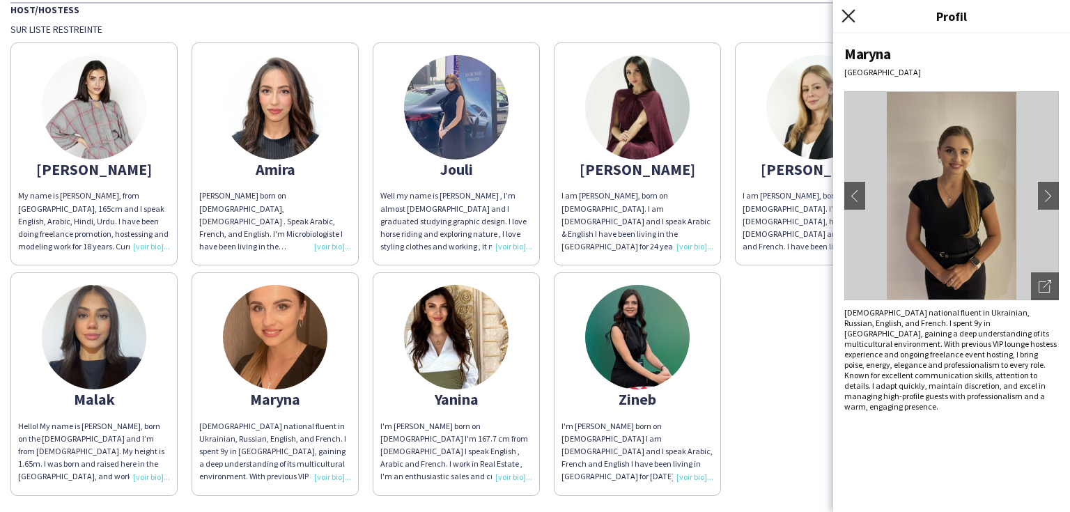
click at [849, 20] on icon "Fermer le pop-in" at bounding box center [848, 15] width 13 height 13
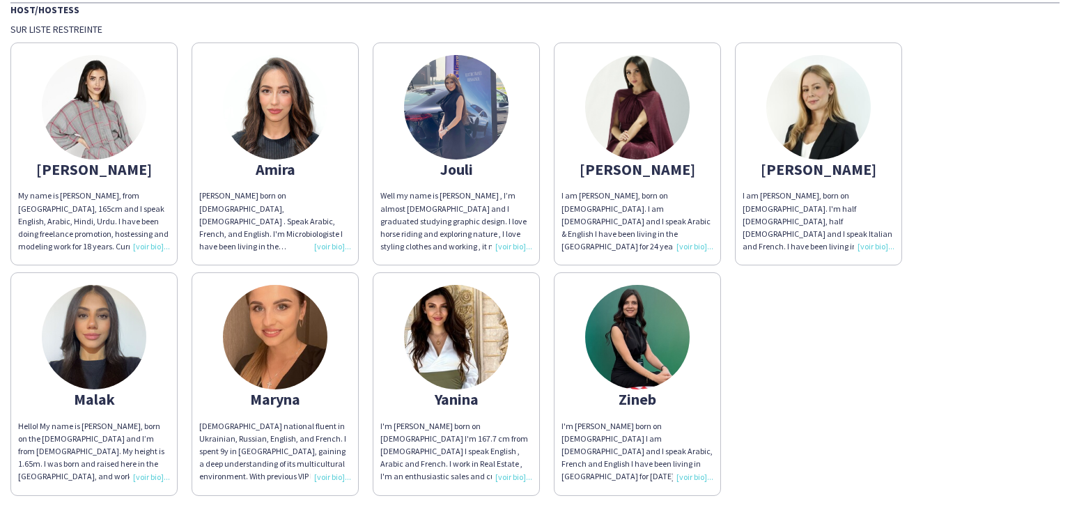
click at [806, 128] on img at bounding box center [818, 107] width 105 height 105
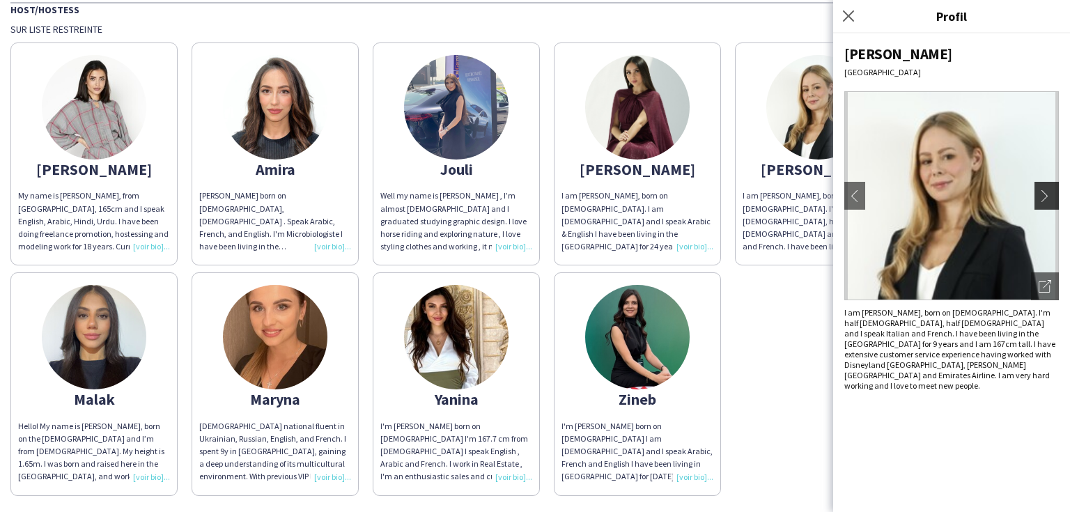
click at [1039, 190] on app-icon "chevron-right" at bounding box center [1049, 196] width 20 height 13
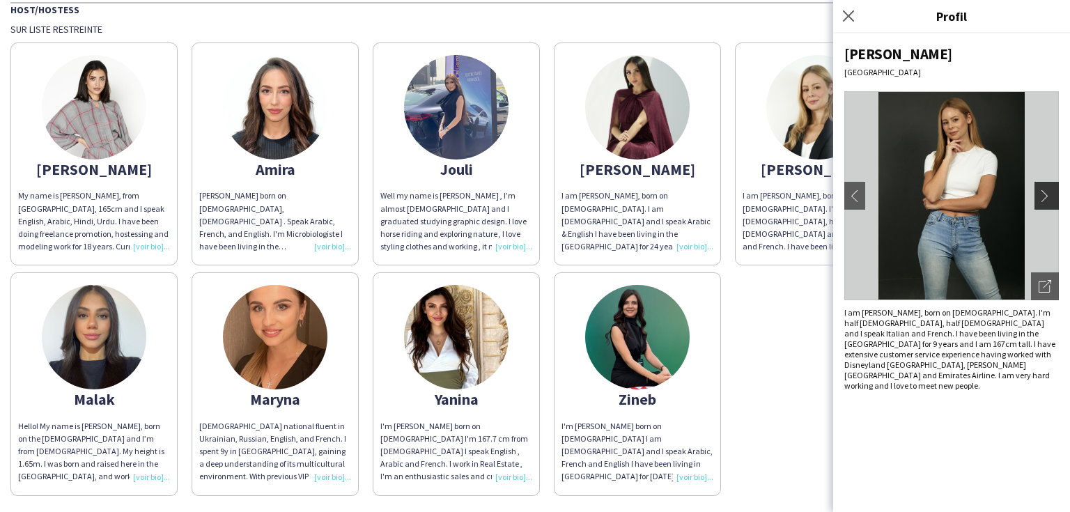
click at [1044, 192] on app-icon "chevron-right" at bounding box center [1049, 196] width 20 height 13
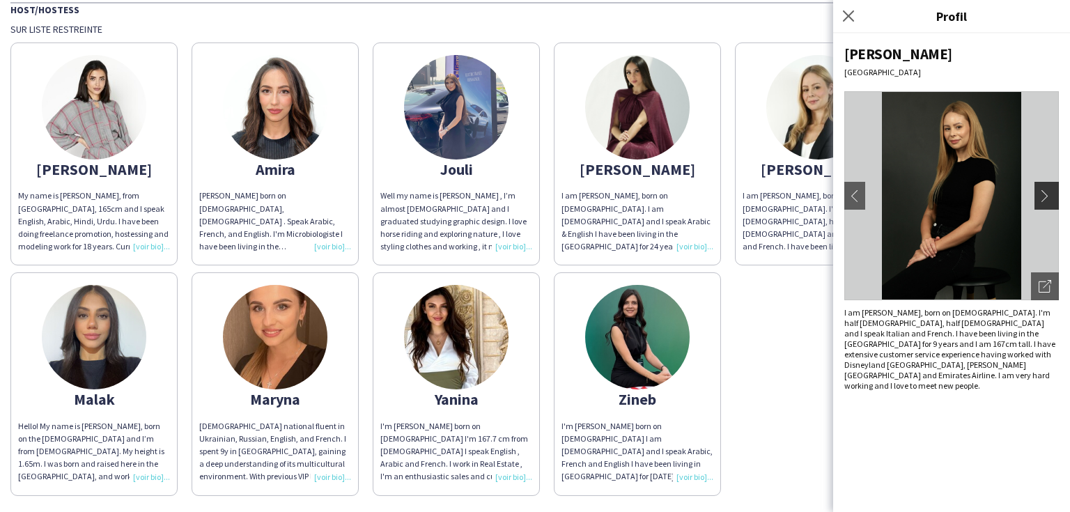
click at [1044, 192] on app-icon "chevron-right" at bounding box center [1049, 196] width 20 height 13
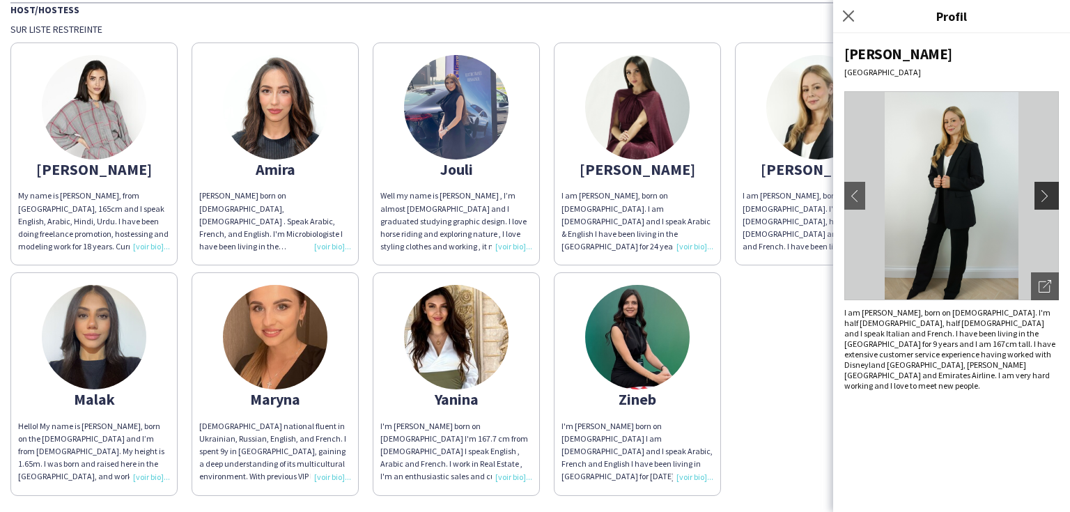
click at [1044, 192] on app-icon "chevron-right" at bounding box center [1049, 196] width 20 height 13
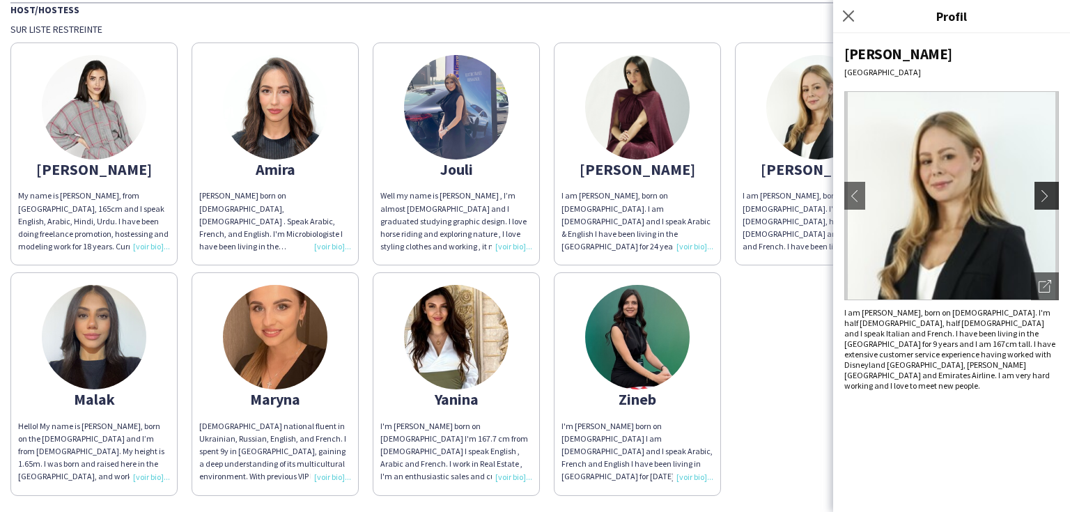
click at [1044, 192] on app-icon "chevron-right" at bounding box center [1049, 196] width 20 height 13
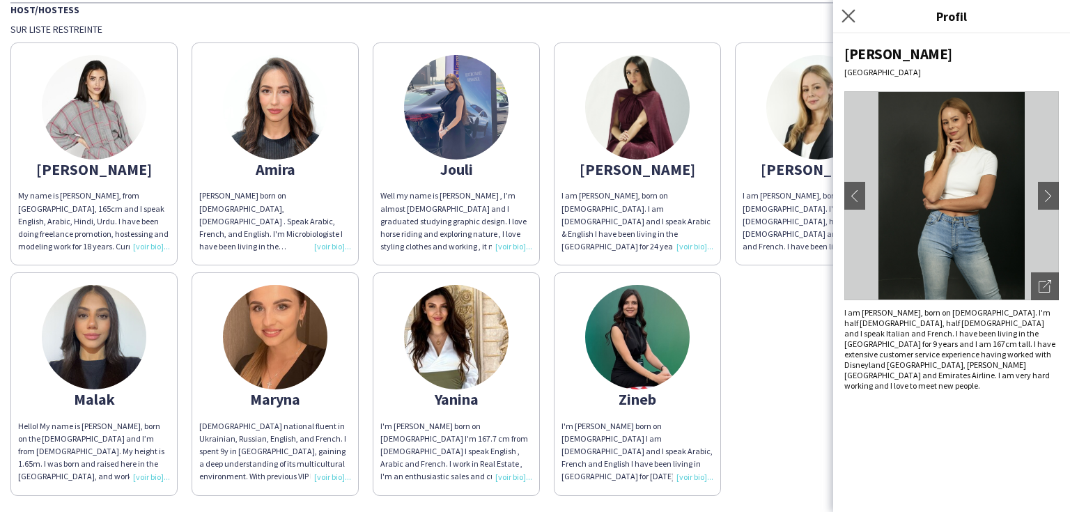
click at [842, 20] on app-icon "Fermer le pop-in" at bounding box center [849, 16] width 20 height 20
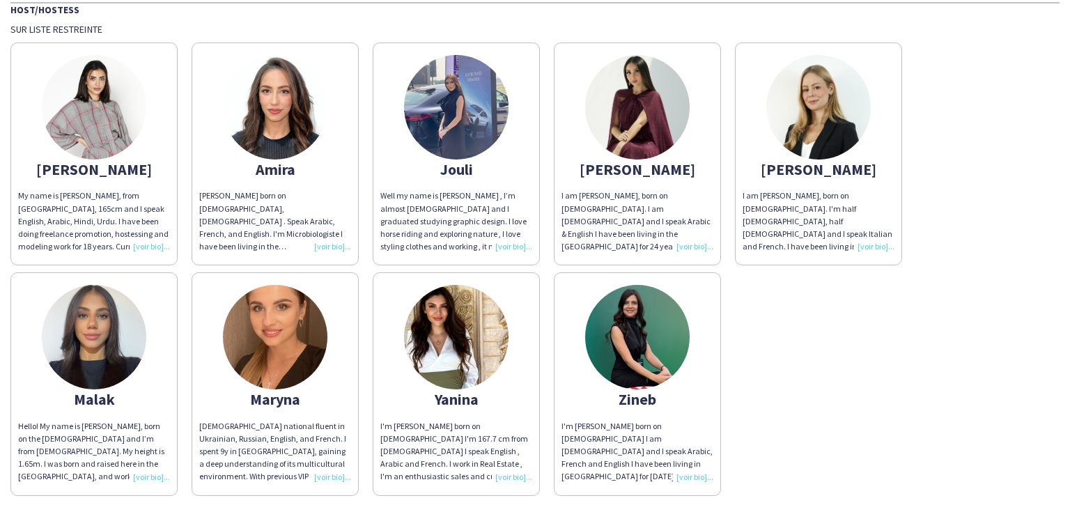
click at [659, 351] on img at bounding box center [637, 337] width 105 height 105
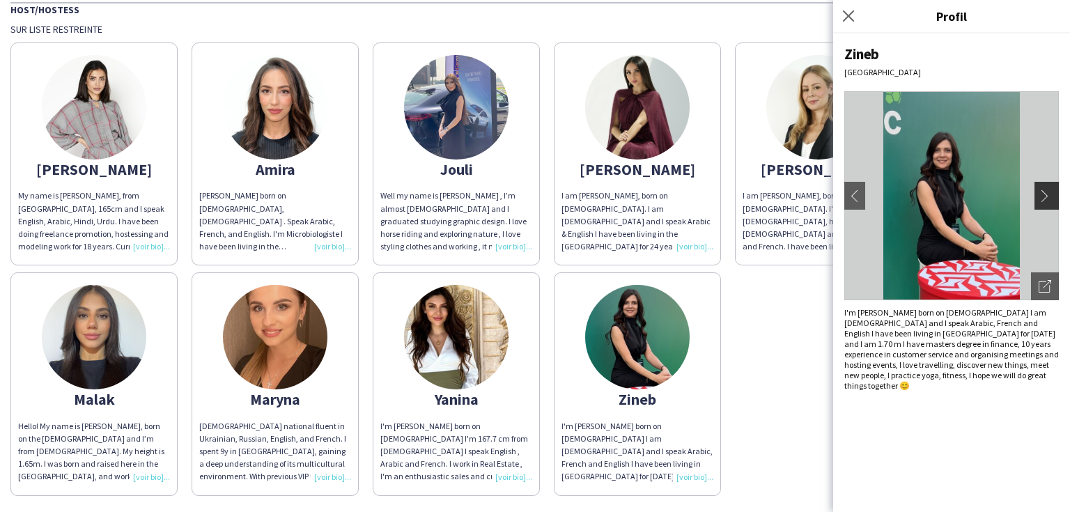
click at [1053, 202] on button "chevron-right" at bounding box center [1049, 196] width 28 height 28
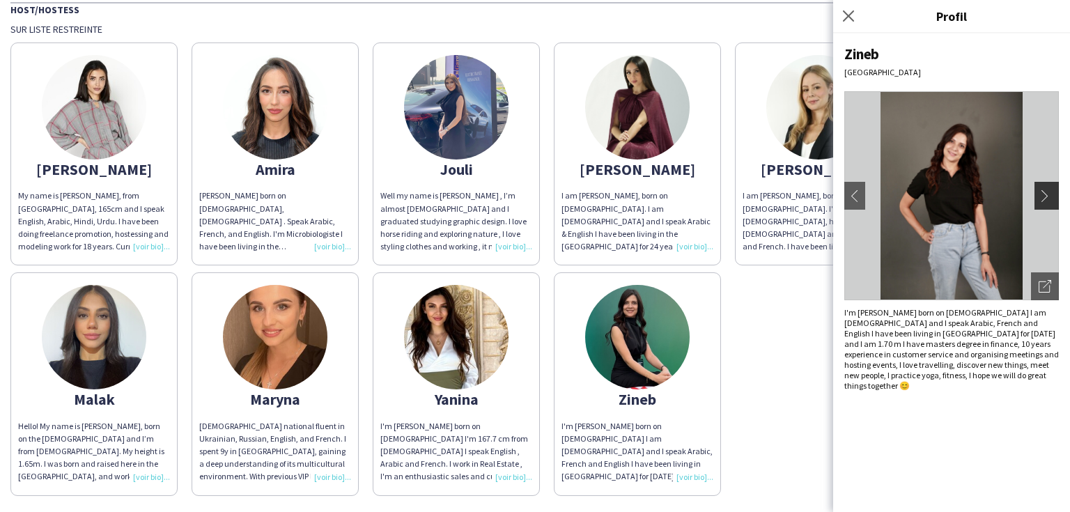
click at [1053, 201] on app-icon "chevron-right" at bounding box center [1049, 196] width 20 height 13
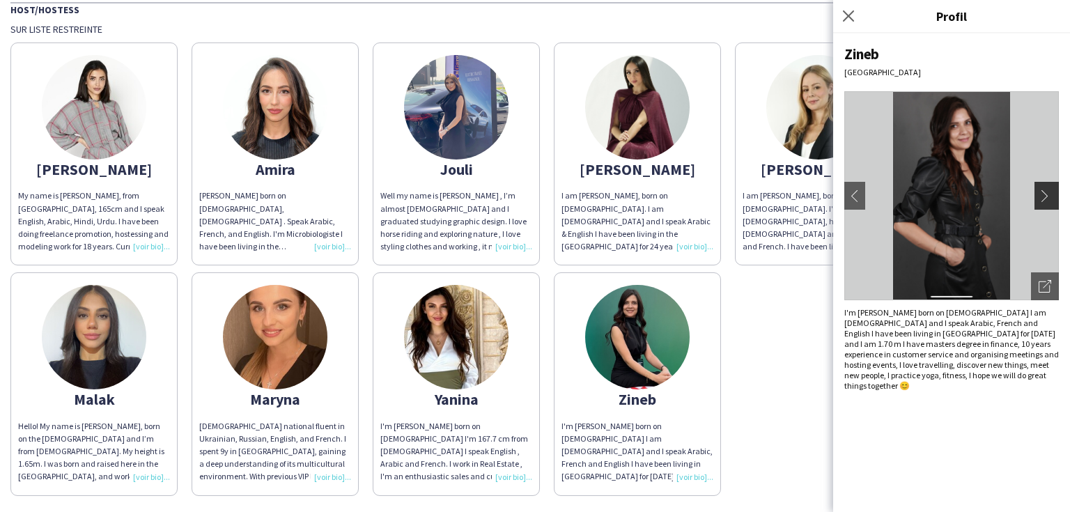
click at [1049, 201] on app-icon "chevron-right" at bounding box center [1049, 196] width 20 height 13
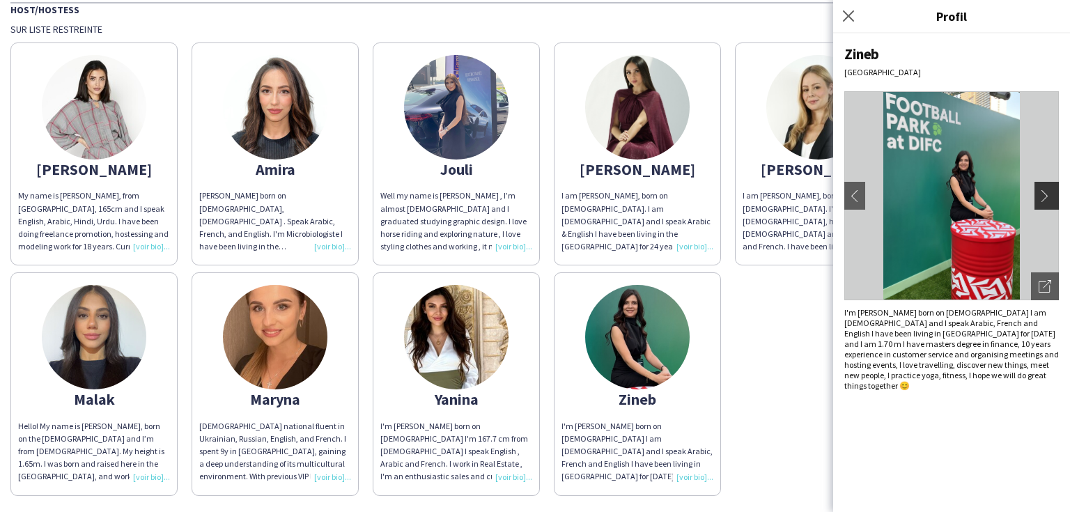
click at [1049, 201] on app-icon "chevron-right" at bounding box center [1049, 196] width 20 height 13
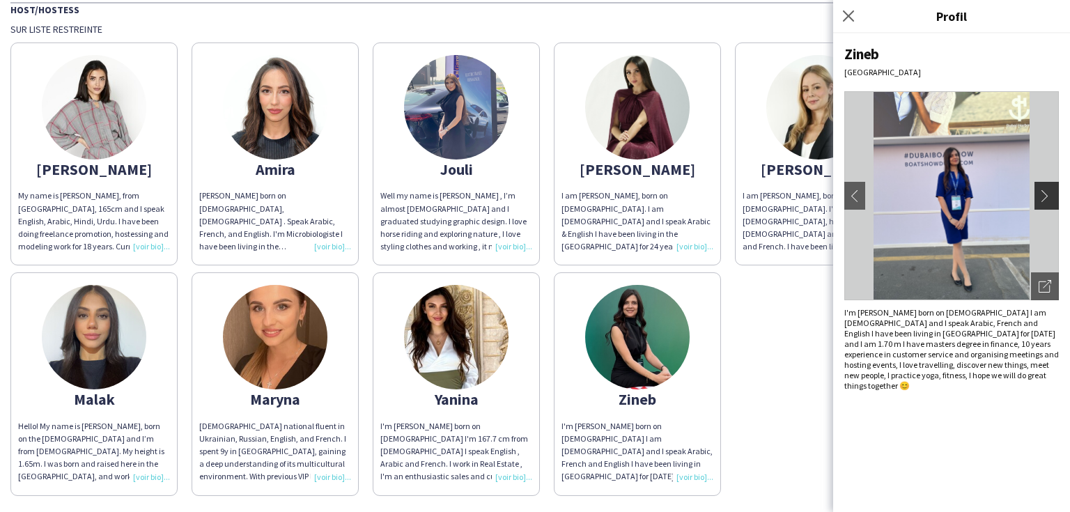
click at [1049, 201] on app-icon "chevron-right" at bounding box center [1049, 196] width 20 height 13
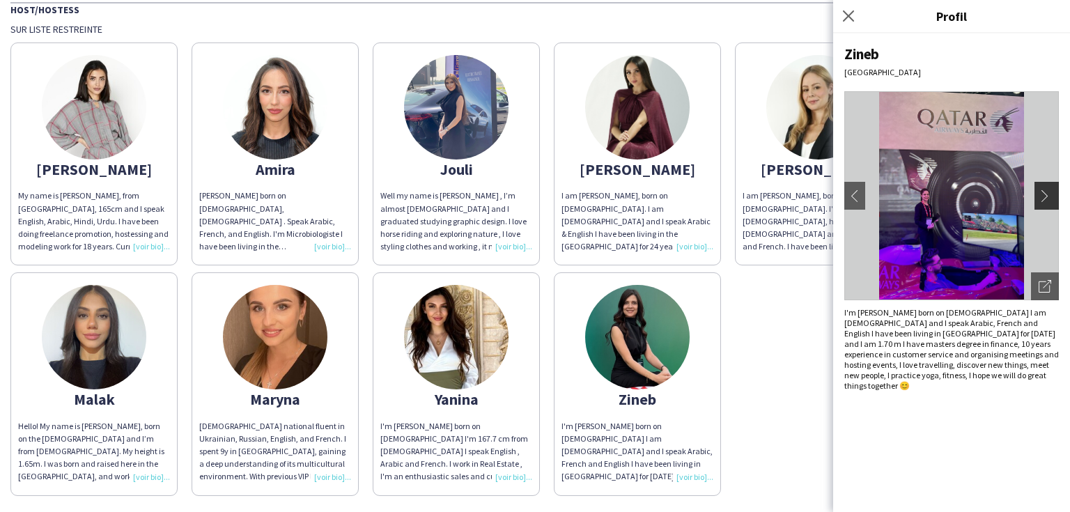
click at [1049, 201] on app-icon "chevron-right" at bounding box center [1049, 196] width 20 height 13
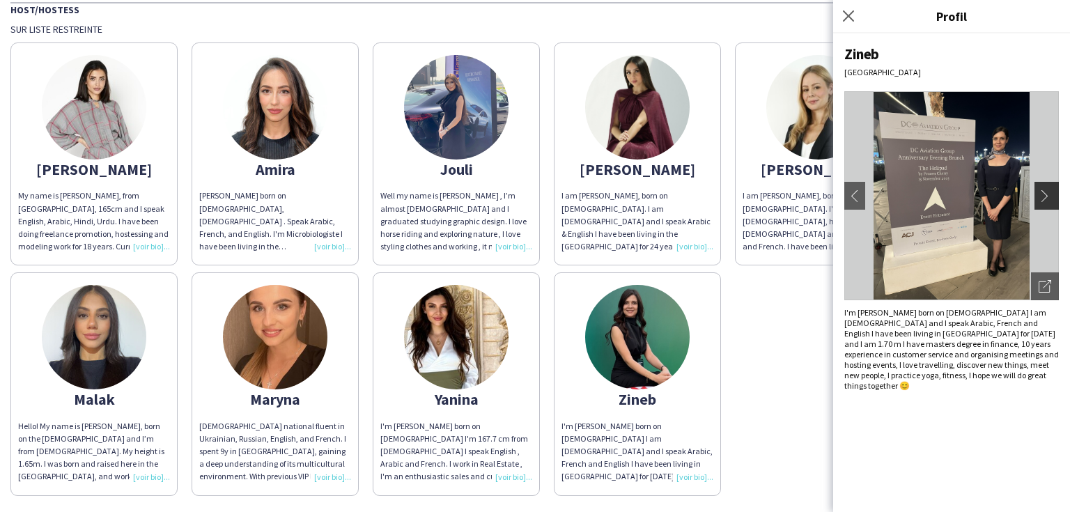
click at [1049, 201] on app-icon "chevron-right" at bounding box center [1049, 196] width 20 height 13
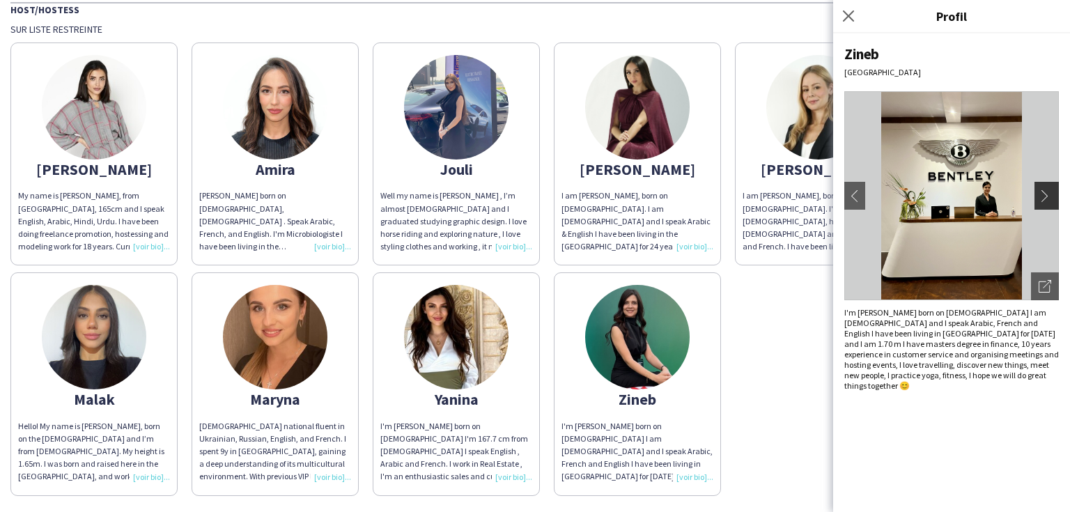
click at [1049, 201] on app-icon "chevron-right" at bounding box center [1049, 196] width 20 height 13
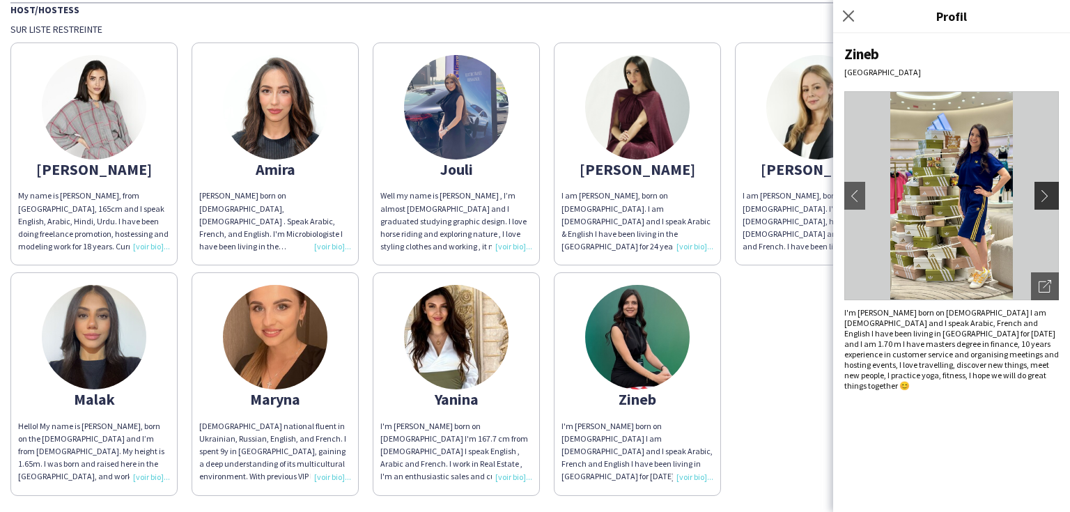
click at [1049, 201] on app-icon "chevron-right" at bounding box center [1049, 196] width 20 height 13
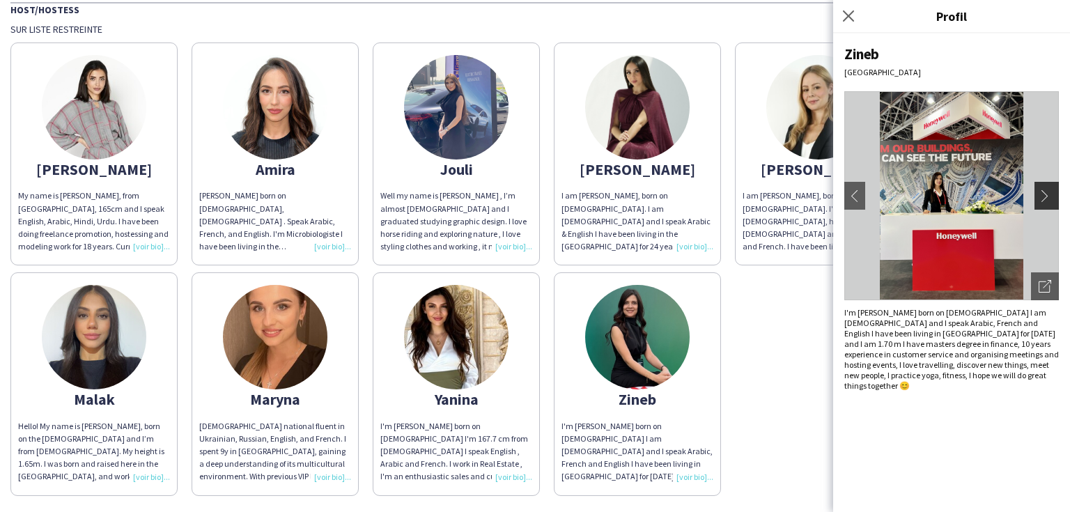
click at [1049, 201] on app-icon "chevron-right" at bounding box center [1049, 196] width 20 height 13
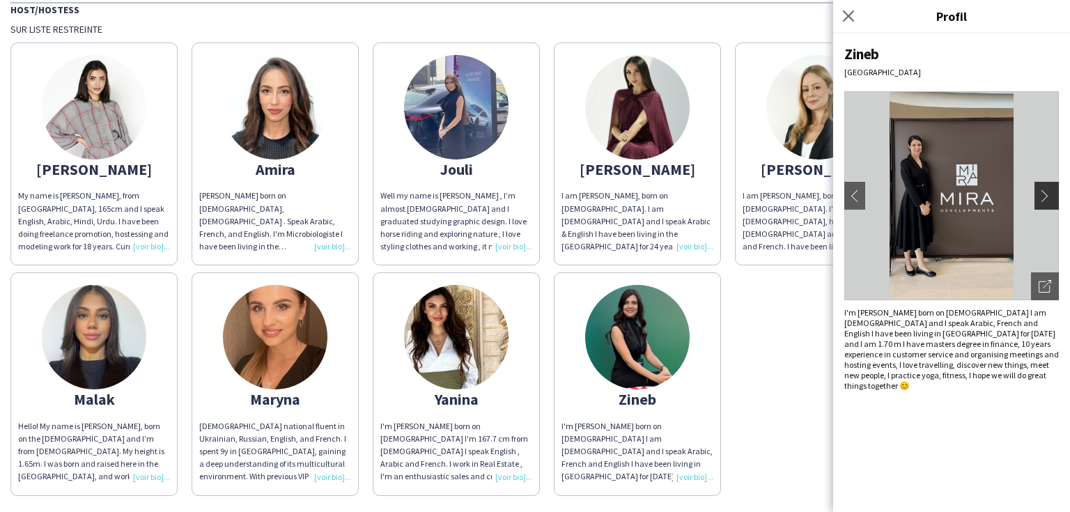
click at [1049, 201] on app-icon "chevron-right" at bounding box center [1049, 196] width 20 height 13
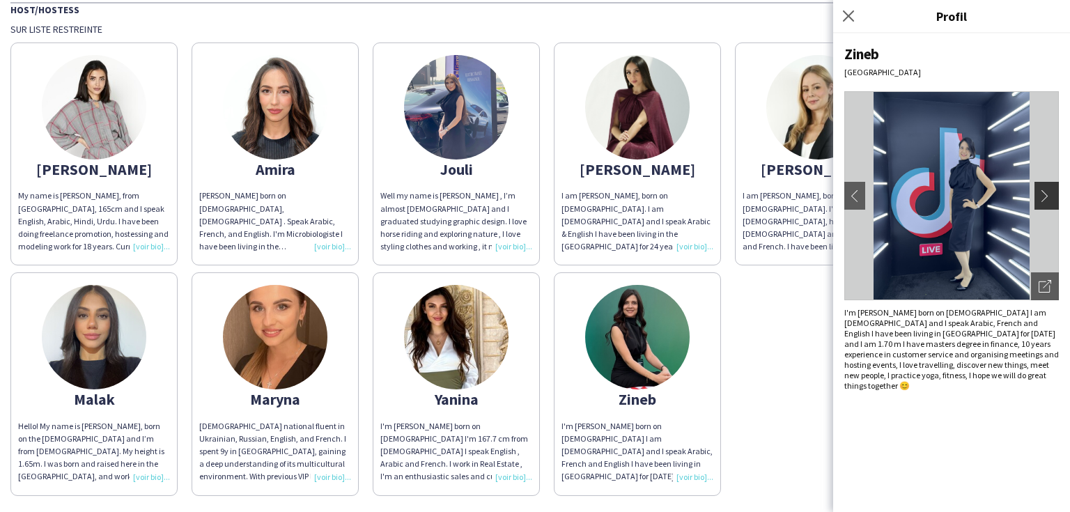
click at [1049, 201] on app-icon "chevron-right" at bounding box center [1049, 196] width 20 height 13
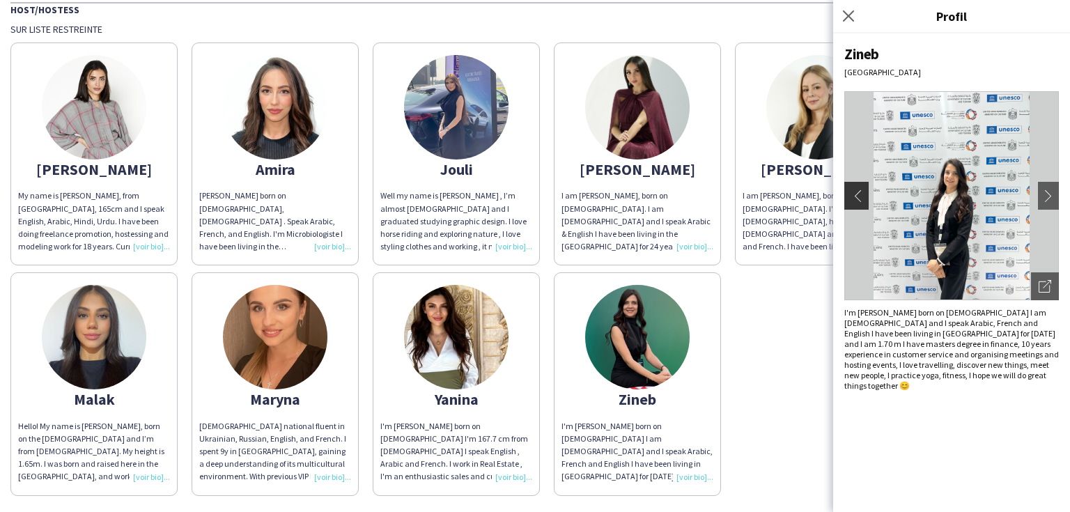
click at [855, 190] on app-icon "chevron-left" at bounding box center [855, 196] width 20 height 13
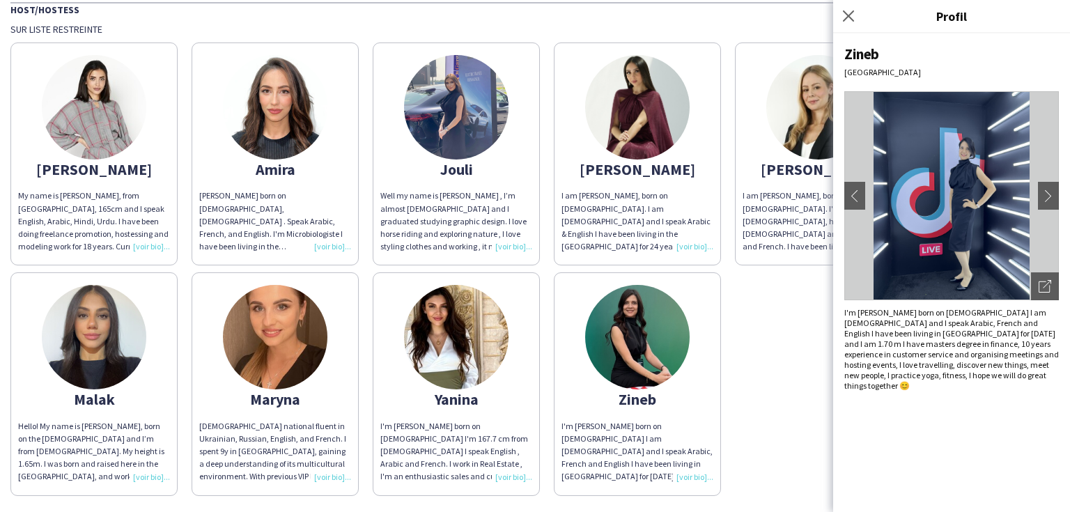
drag, startPoint x: 847, startPoint y: 13, endPoint x: 847, endPoint y: 26, distance: 13.2
click at [847, 13] on icon "Fermer le pop-in" at bounding box center [848, 15] width 11 height 11
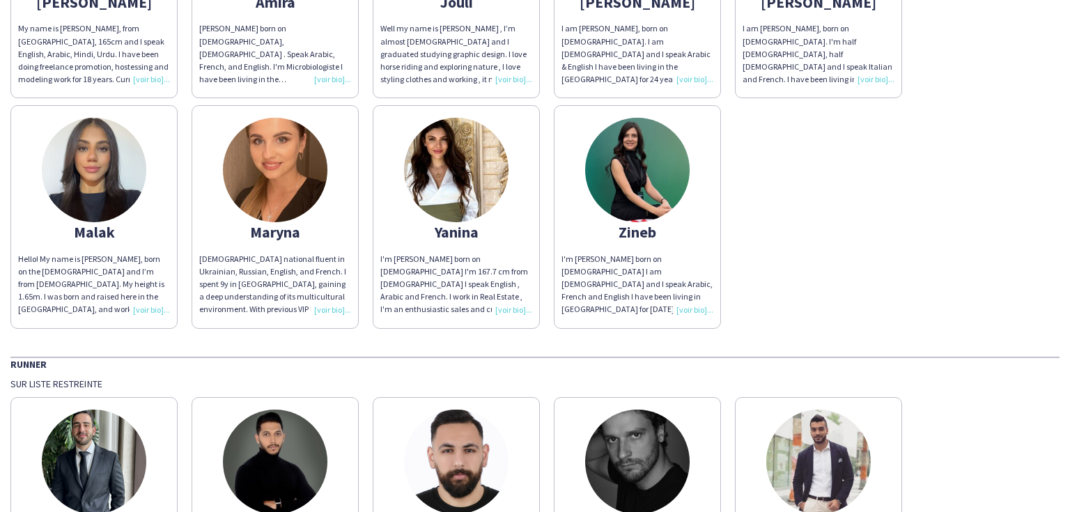
scroll to position [447, 0]
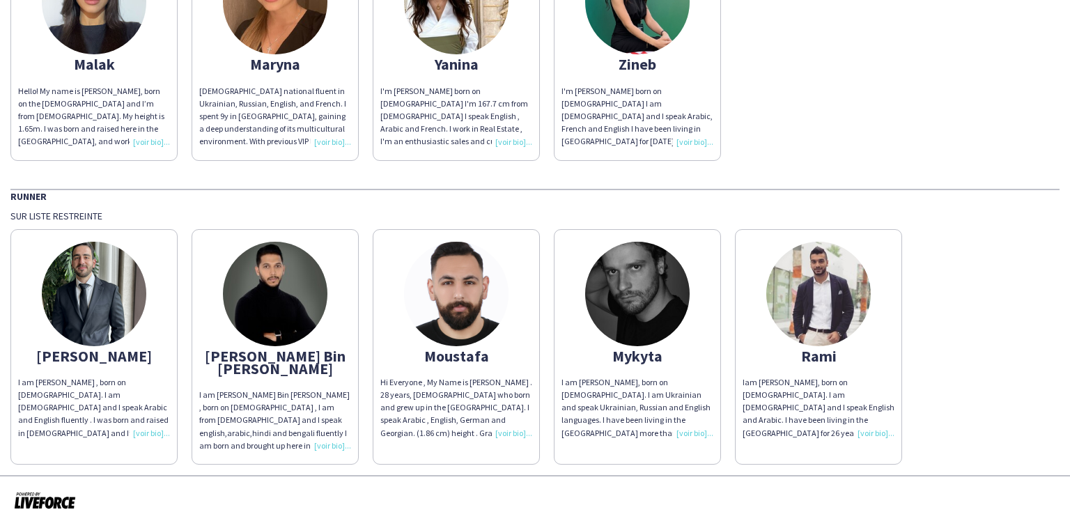
click at [85, 329] on img at bounding box center [94, 294] width 105 height 105
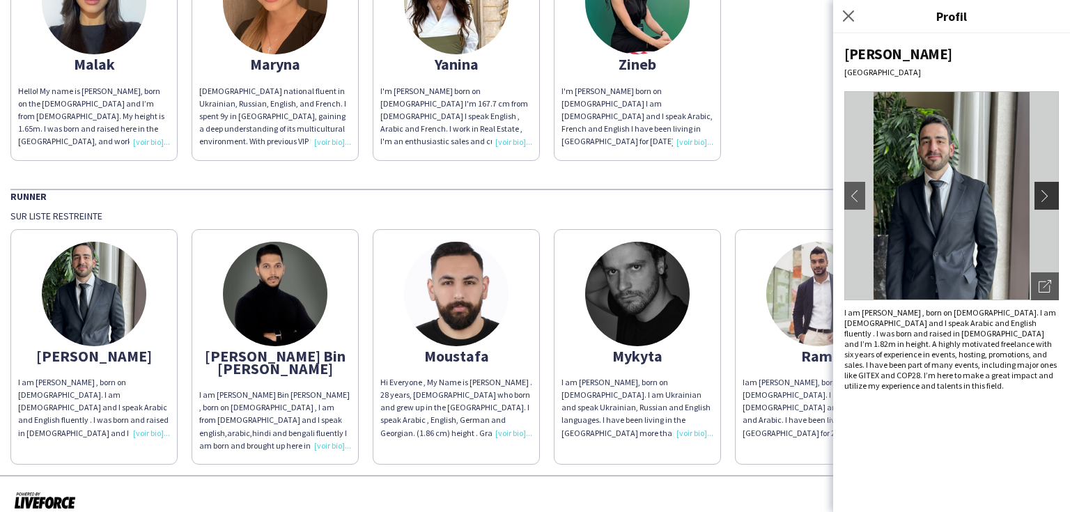
click at [1051, 197] on app-icon "chevron-right" at bounding box center [1049, 196] width 20 height 13
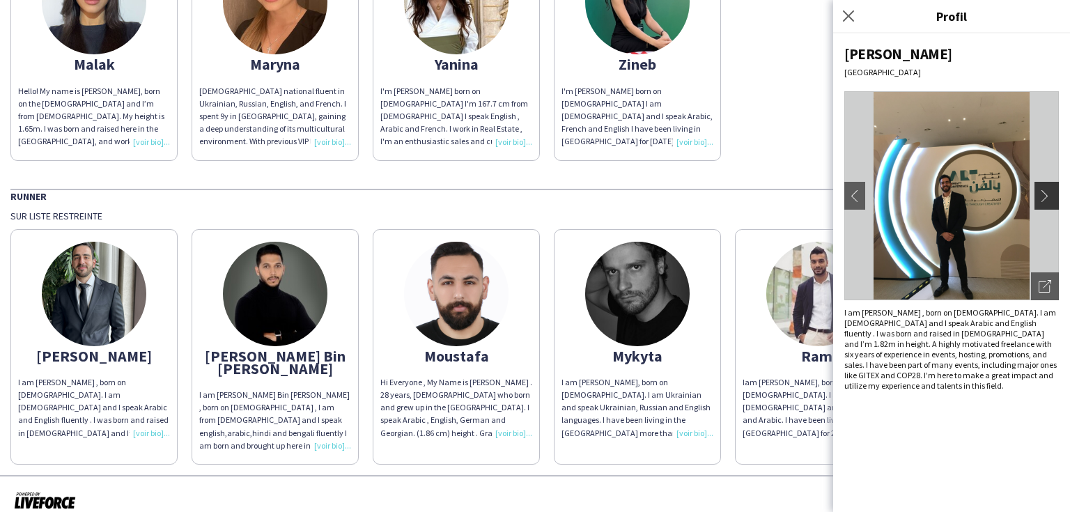
click at [1044, 198] on app-icon "chevron-right" at bounding box center [1049, 196] width 20 height 13
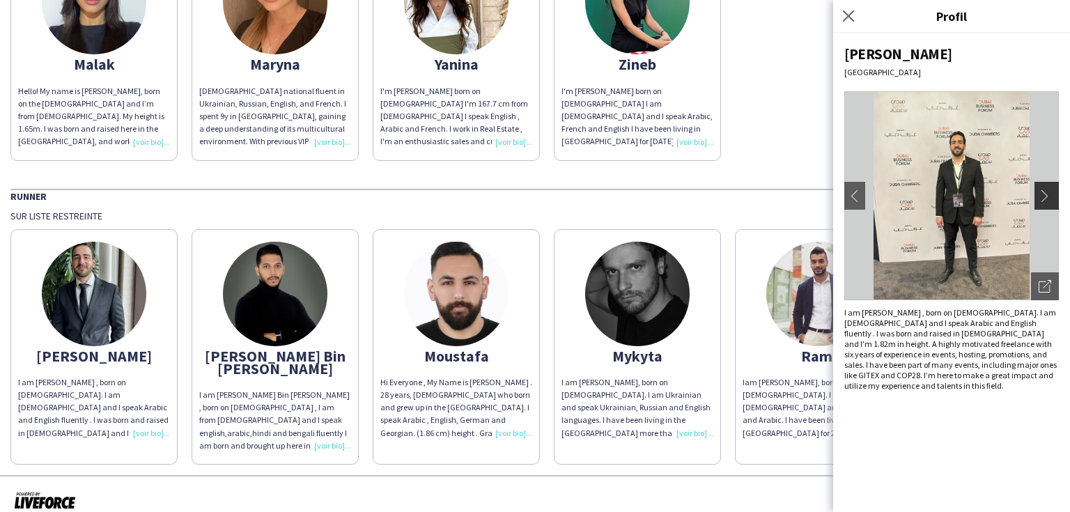
click at [1044, 198] on app-icon "chevron-right" at bounding box center [1049, 196] width 20 height 13
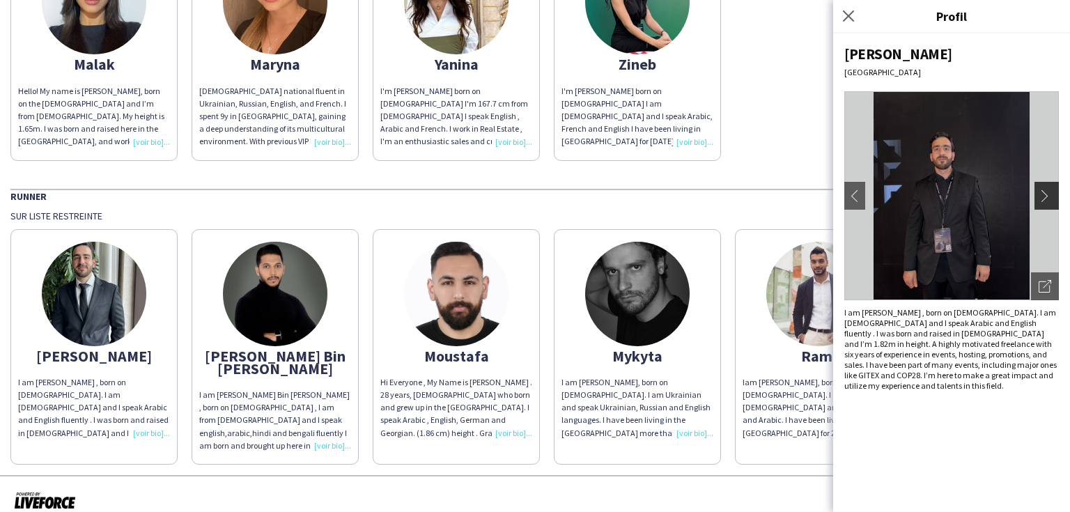
click at [1044, 198] on app-icon "chevron-right" at bounding box center [1049, 196] width 20 height 13
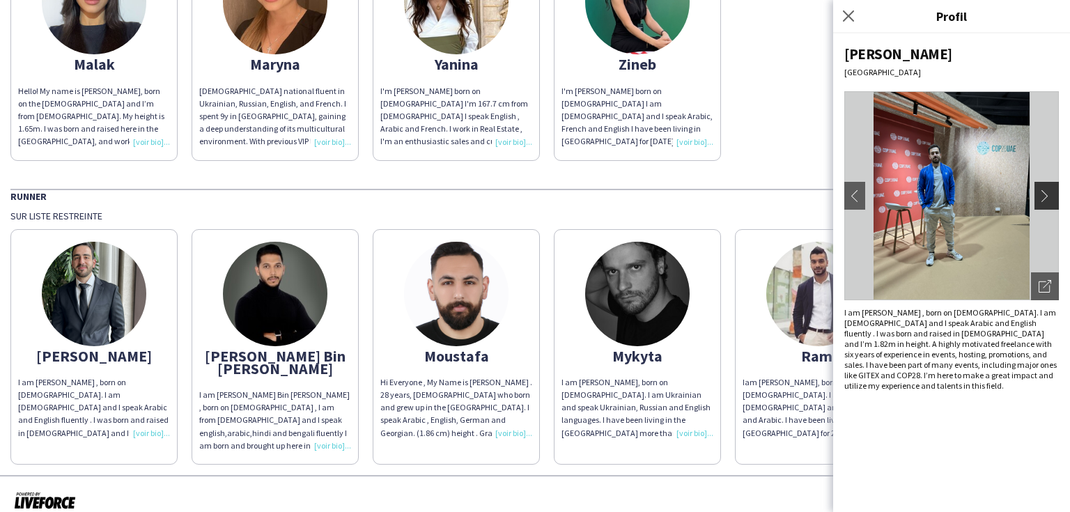
click at [1044, 198] on app-icon "chevron-right" at bounding box center [1049, 196] width 20 height 13
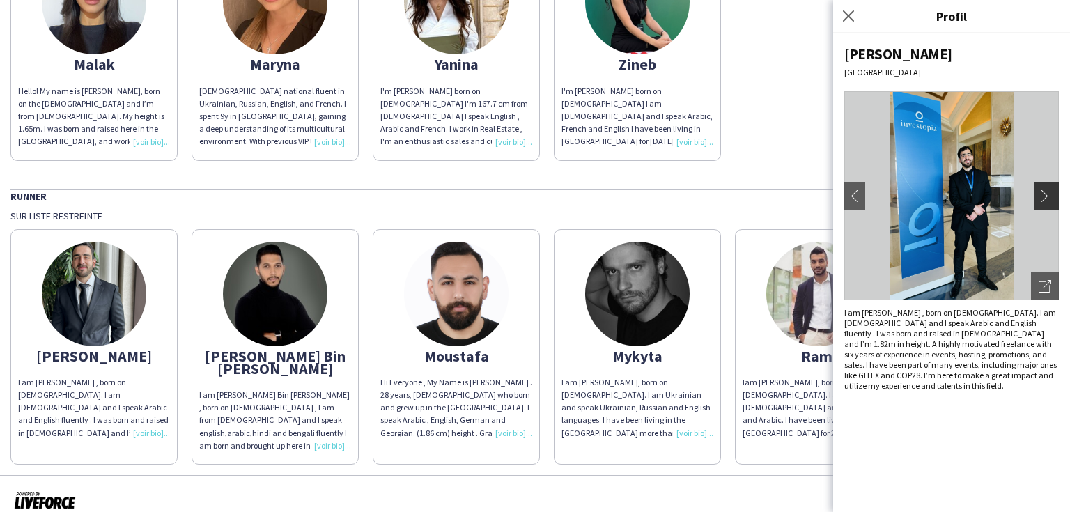
click at [1044, 198] on app-icon "chevron-right" at bounding box center [1049, 196] width 20 height 13
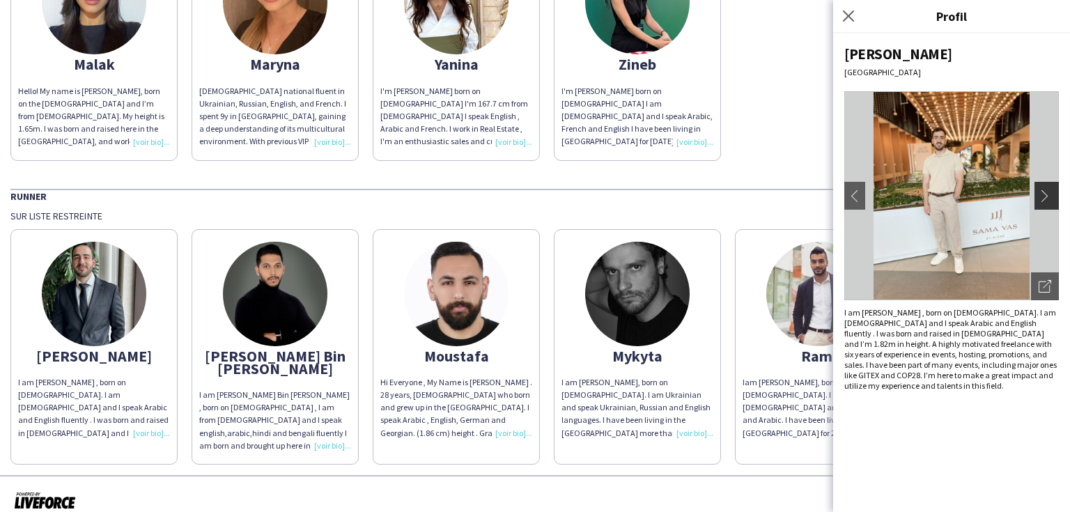
click at [1044, 198] on app-icon "chevron-right" at bounding box center [1049, 196] width 20 height 13
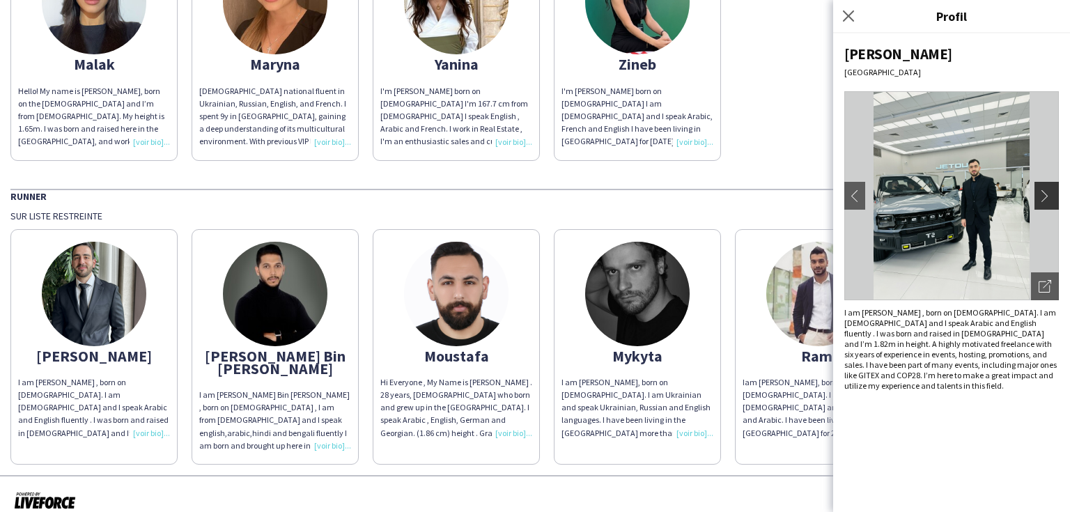
click at [1044, 198] on app-icon "chevron-right" at bounding box center [1049, 196] width 20 height 13
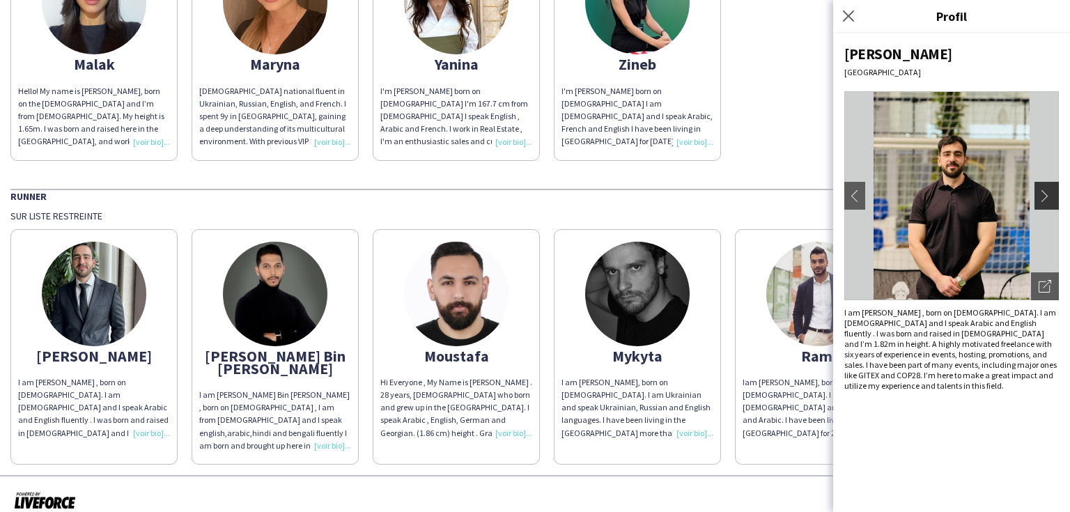
click at [1044, 198] on app-icon "chevron-right" at bounding box center [1049, 196] width 20 height 13
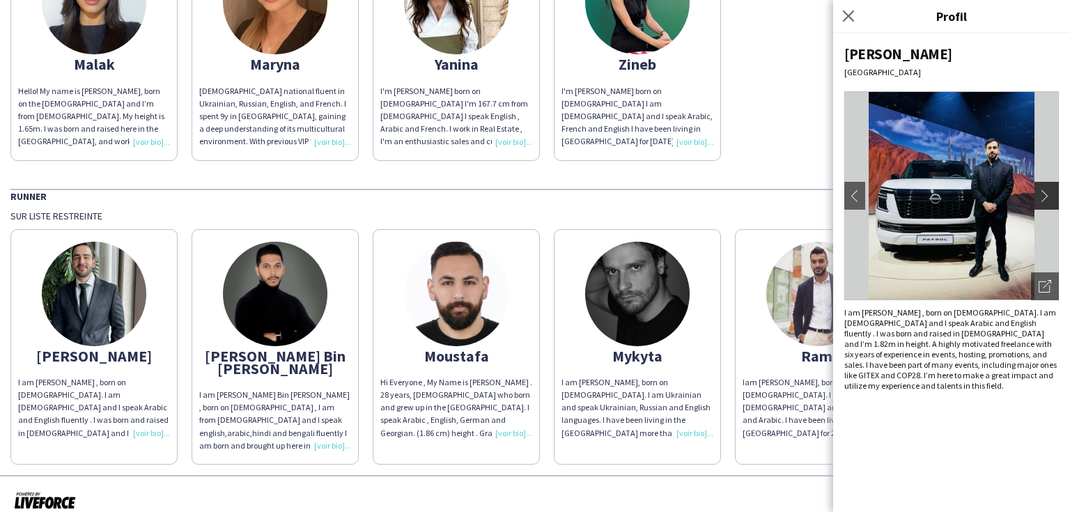
click at [1044, 198] on app-icon "chevron-right" at bounding box center [1049, 196] width 20 height 13
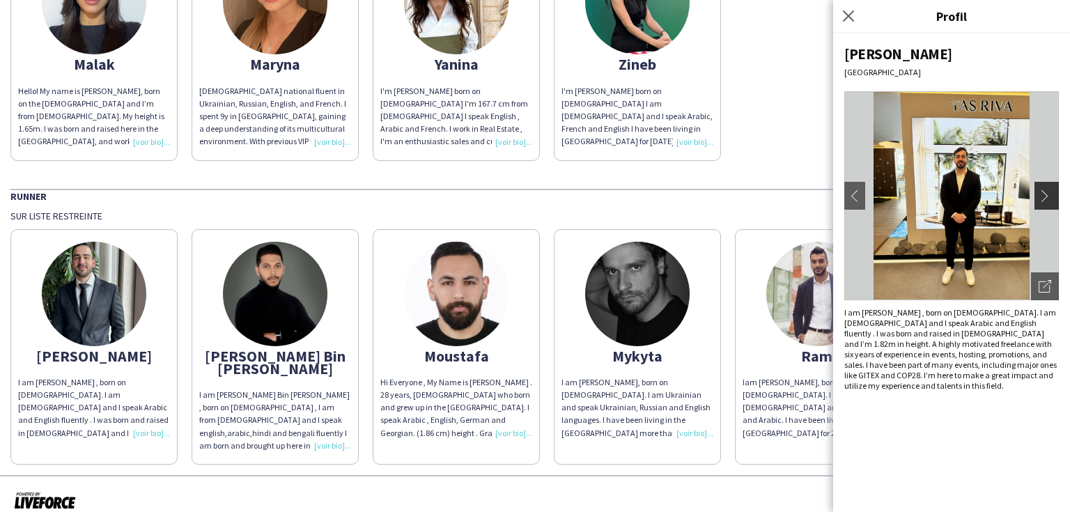
click at [1044, 198] on app-icon "chevron-right" at bounding box center [1049, 196] width 20 height 13
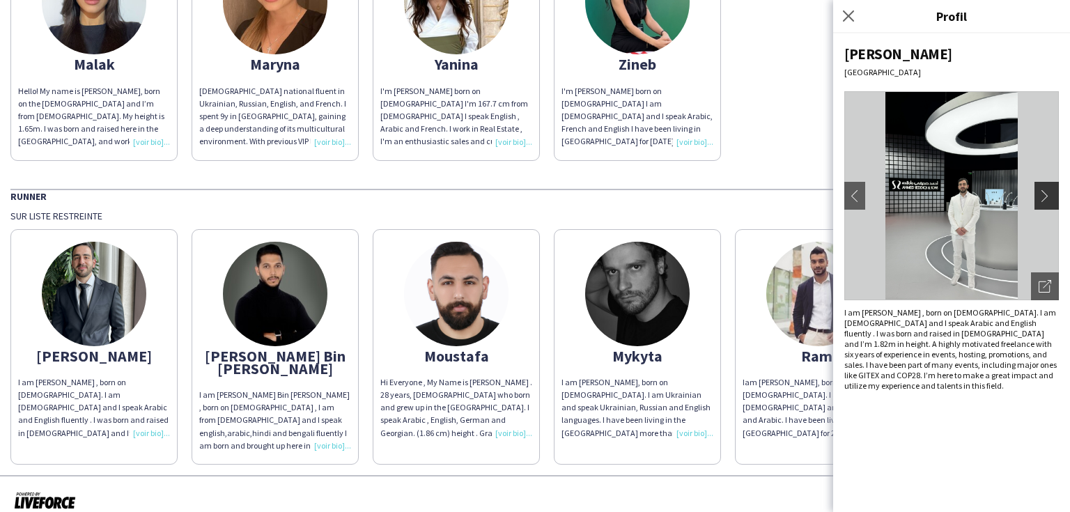
click at [1044, 198] on app-icon "chevron-right" at bounding box center [1049, 196] width 20 height 13
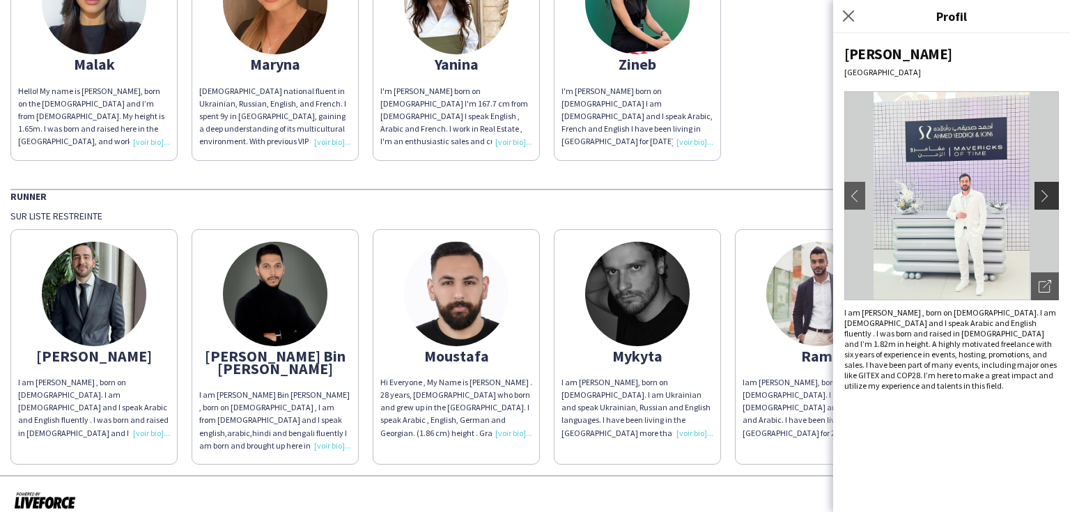
click at [1044, 198] on app-icon "chevron-right" at bounding box center [1049, 196] width 20 height 13
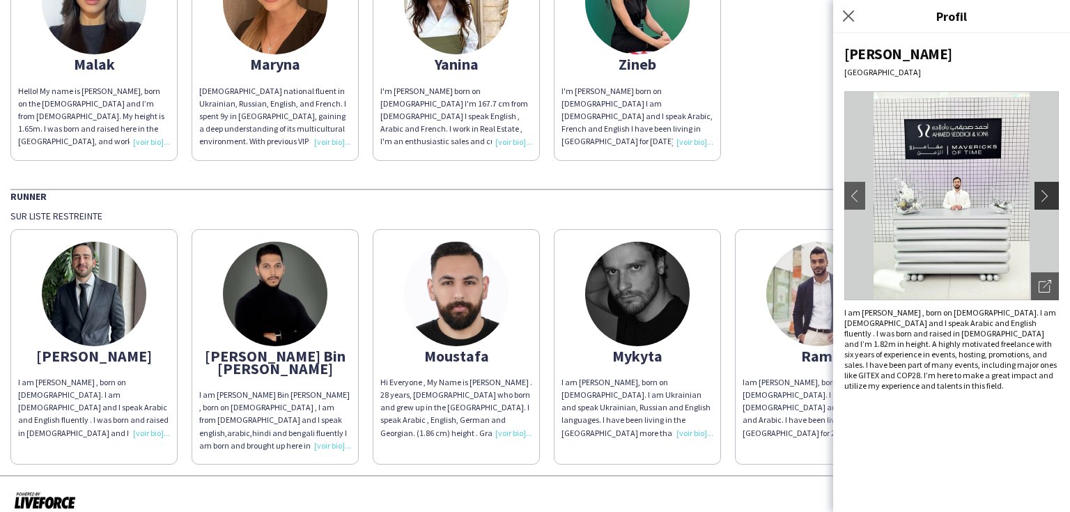
click at [1044, 198] on app-icon "chevron-right" at bounding box center [1049, 196] width 20 height 13
